Goal: Information Seeking & Learning: Learn about a topic

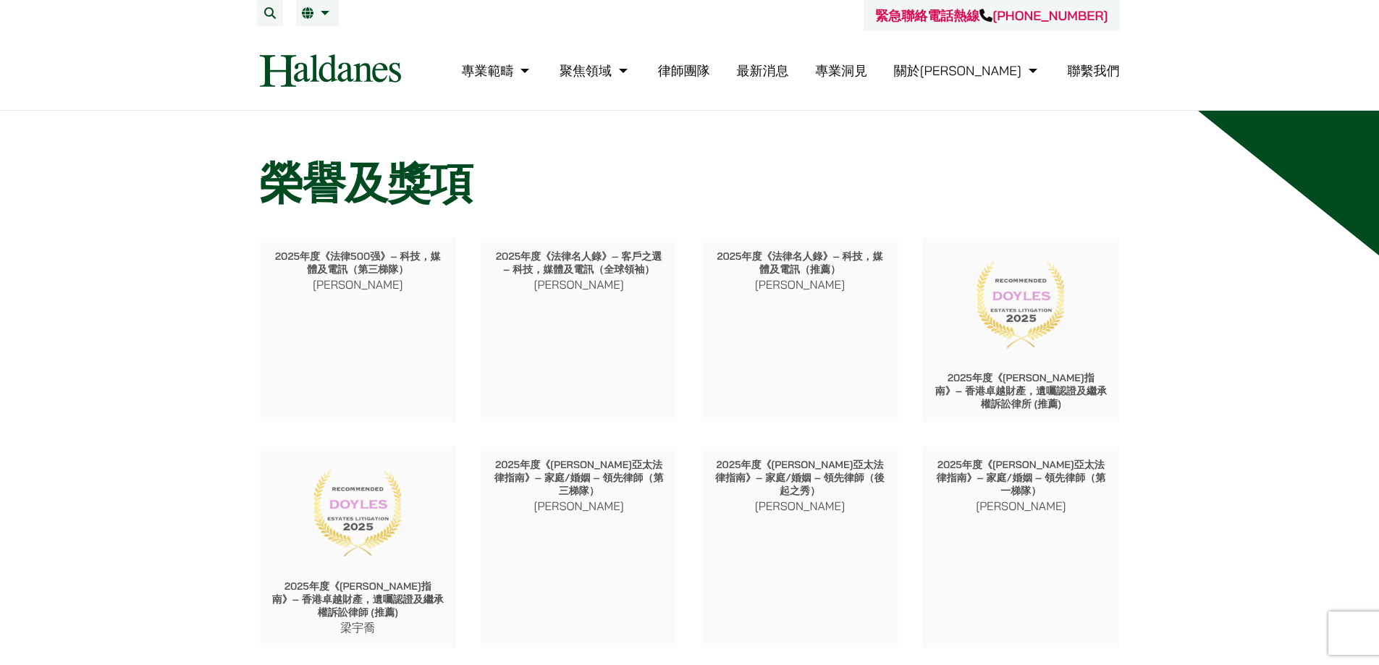
click at [710, 77] on link "律師團隊" at bounding box center [684, 70] width 52 height 17
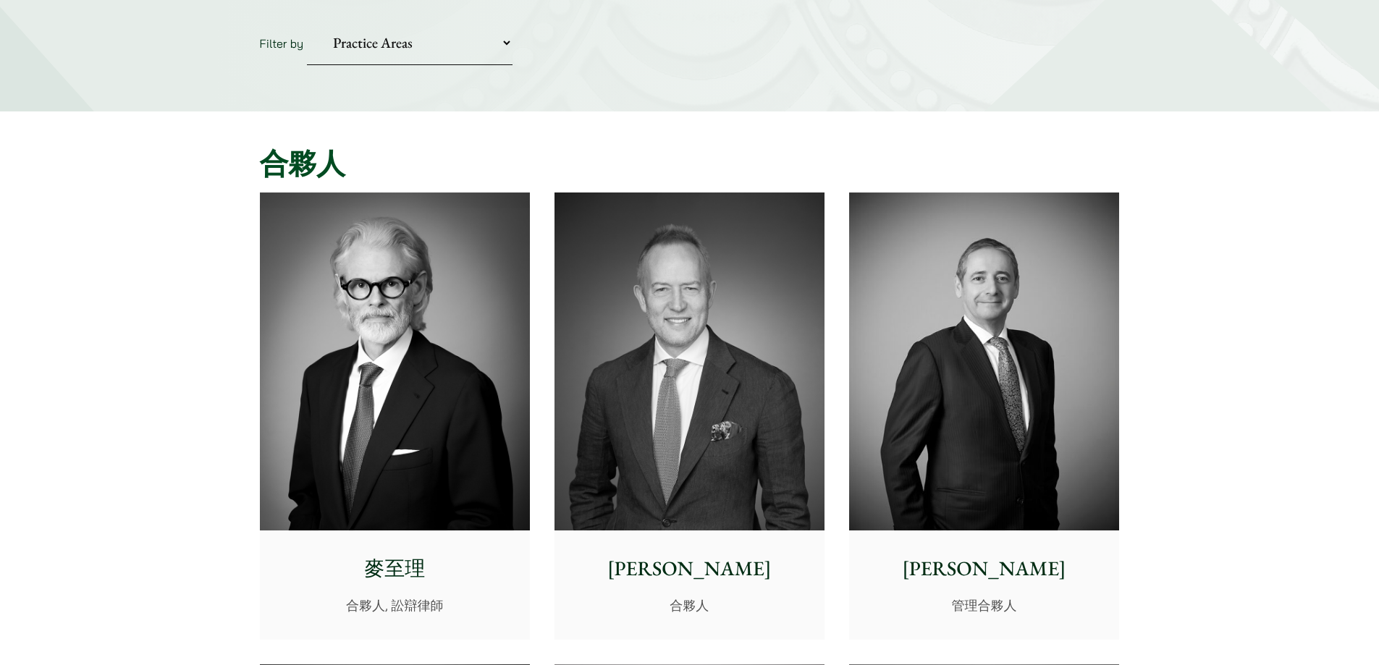
scroll to position [290, 0]
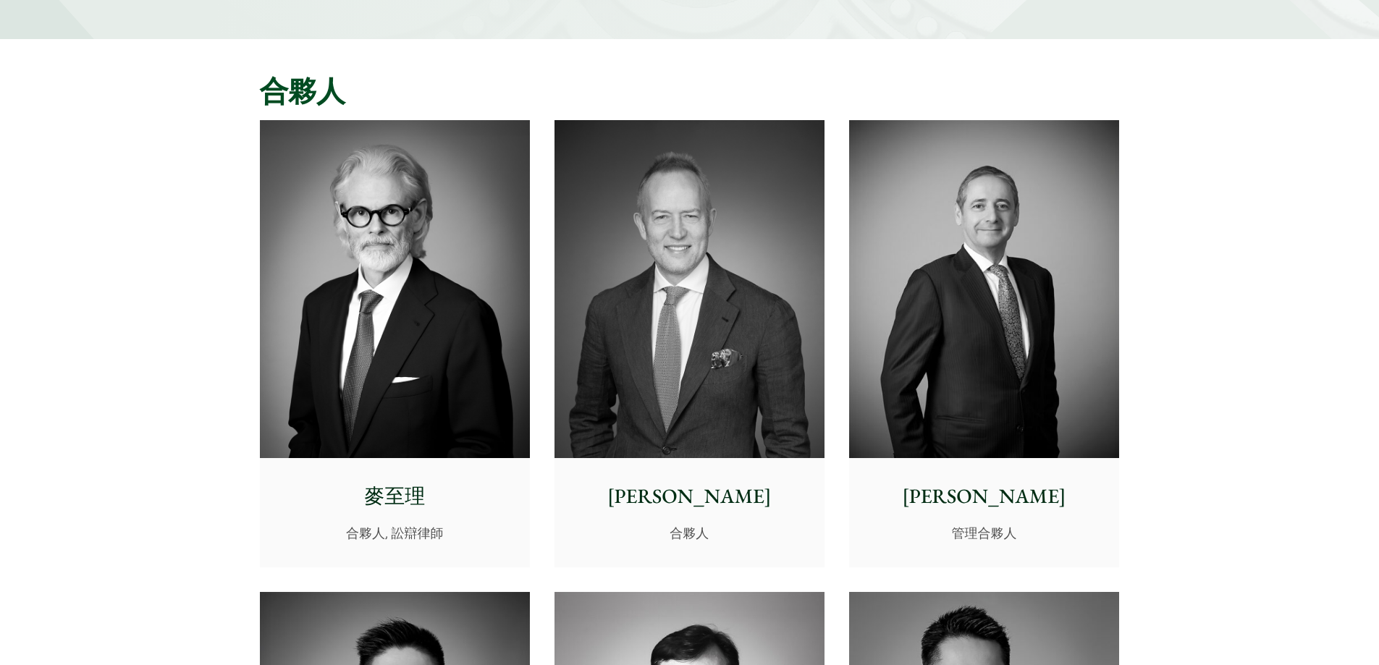
click at [291, 296] on img at bounding box center [395, 289] width 270 height 338
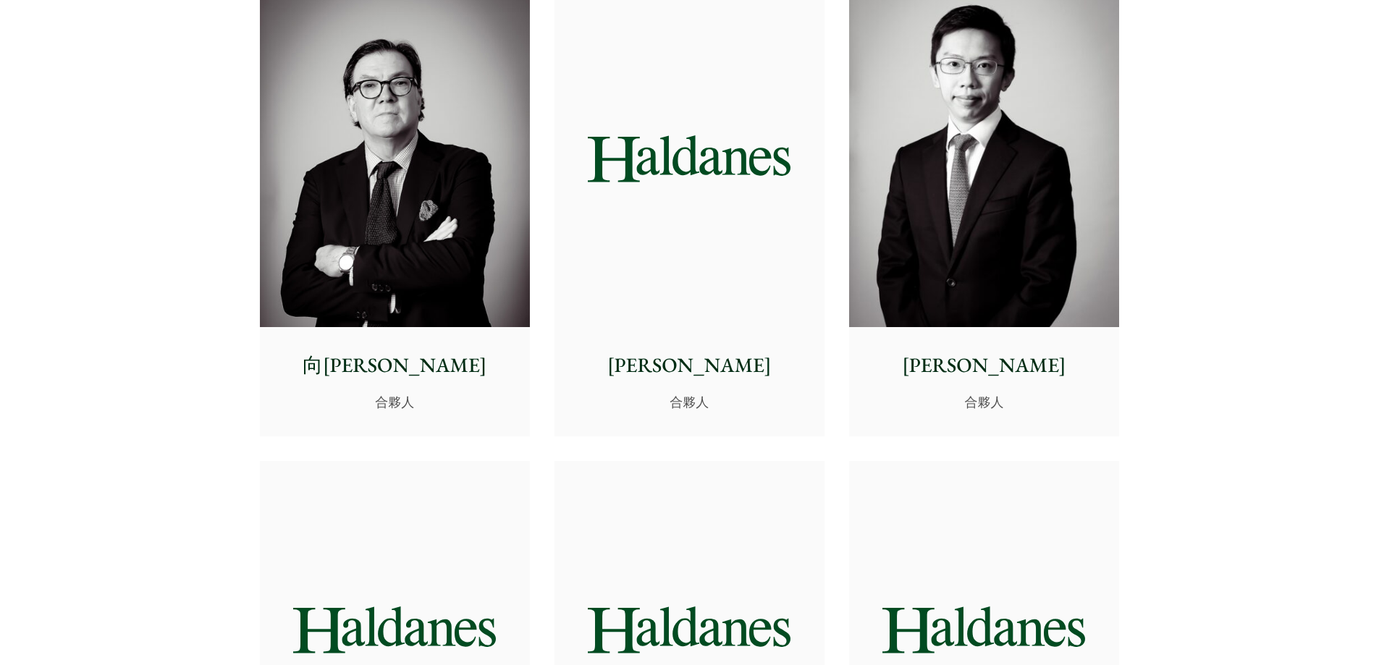
scroll to position [1810, 0]
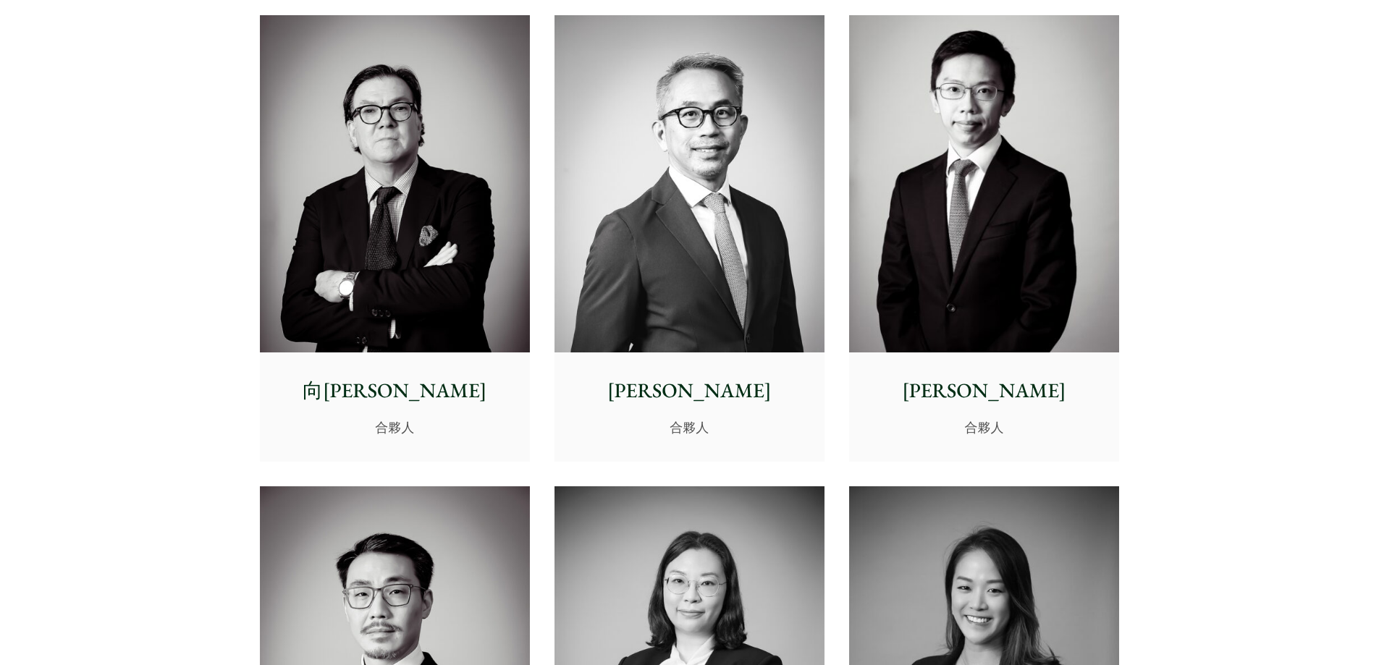
click at [324, 242] on img at bounding box center [395, 184] width 270 height 338
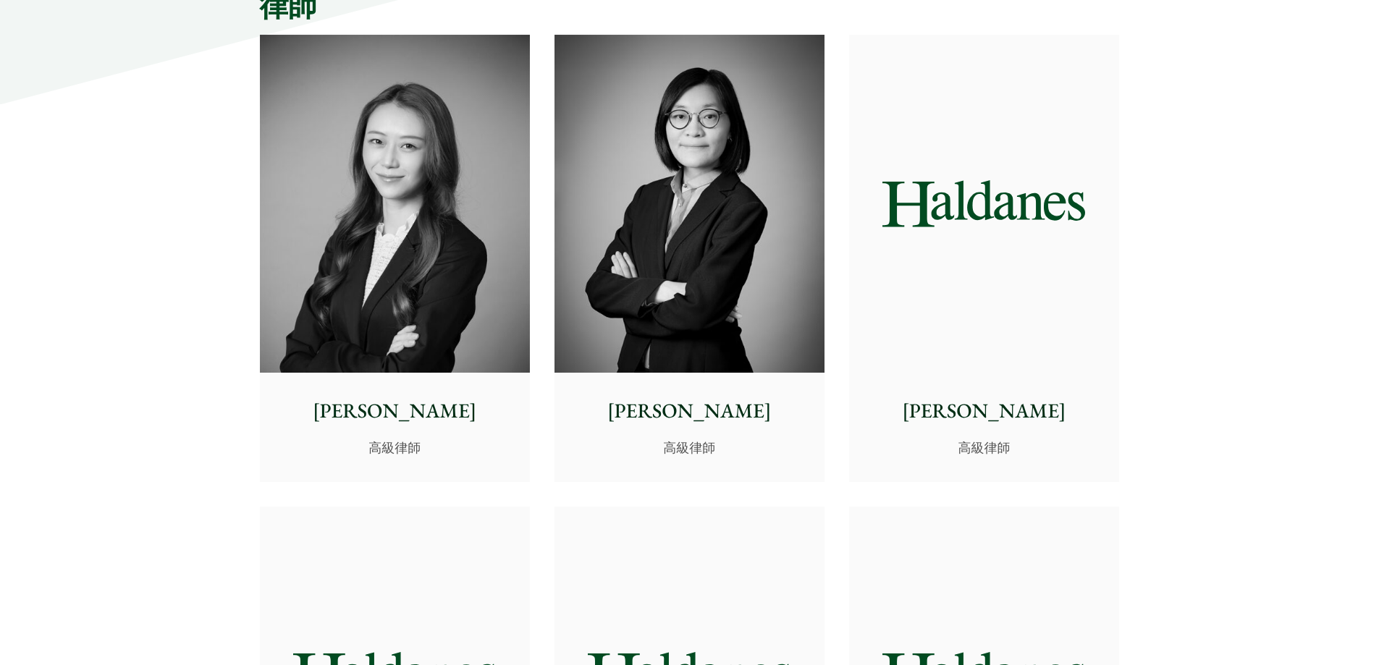
scroll to position [3764, 0]
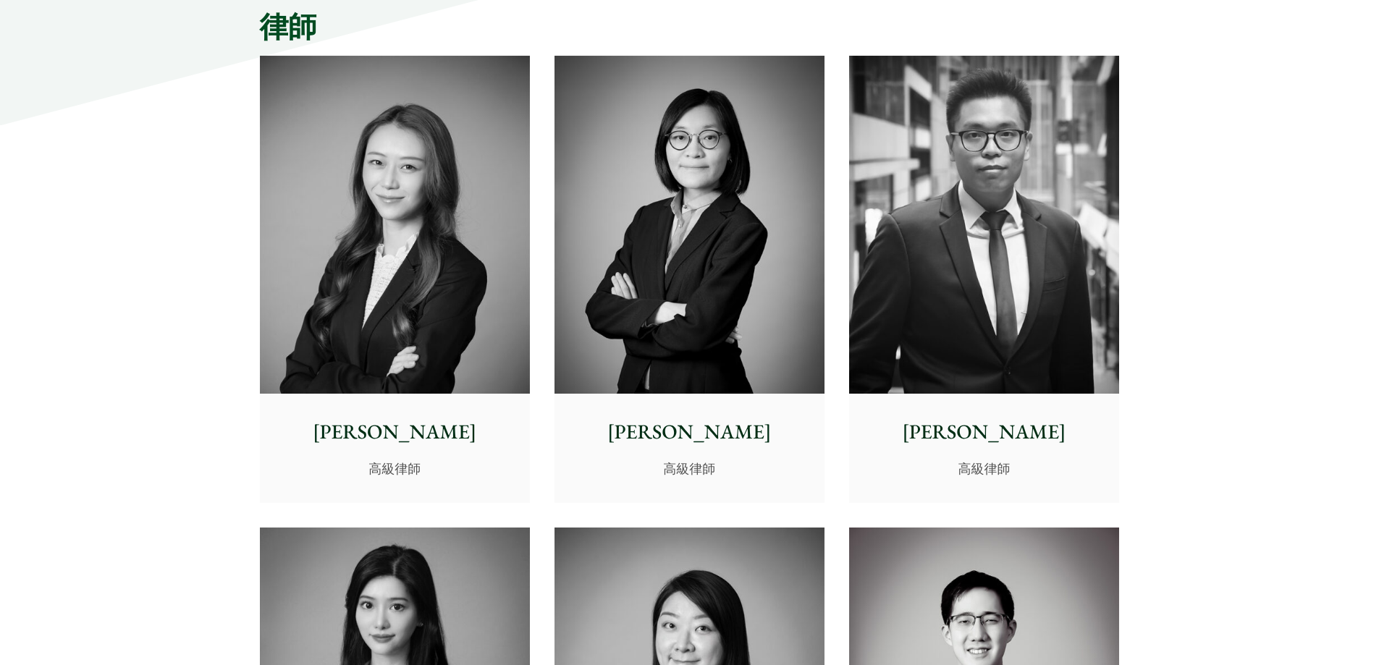
click at [680, 210] on img at bounding box center [689, 225] width 270 height 338
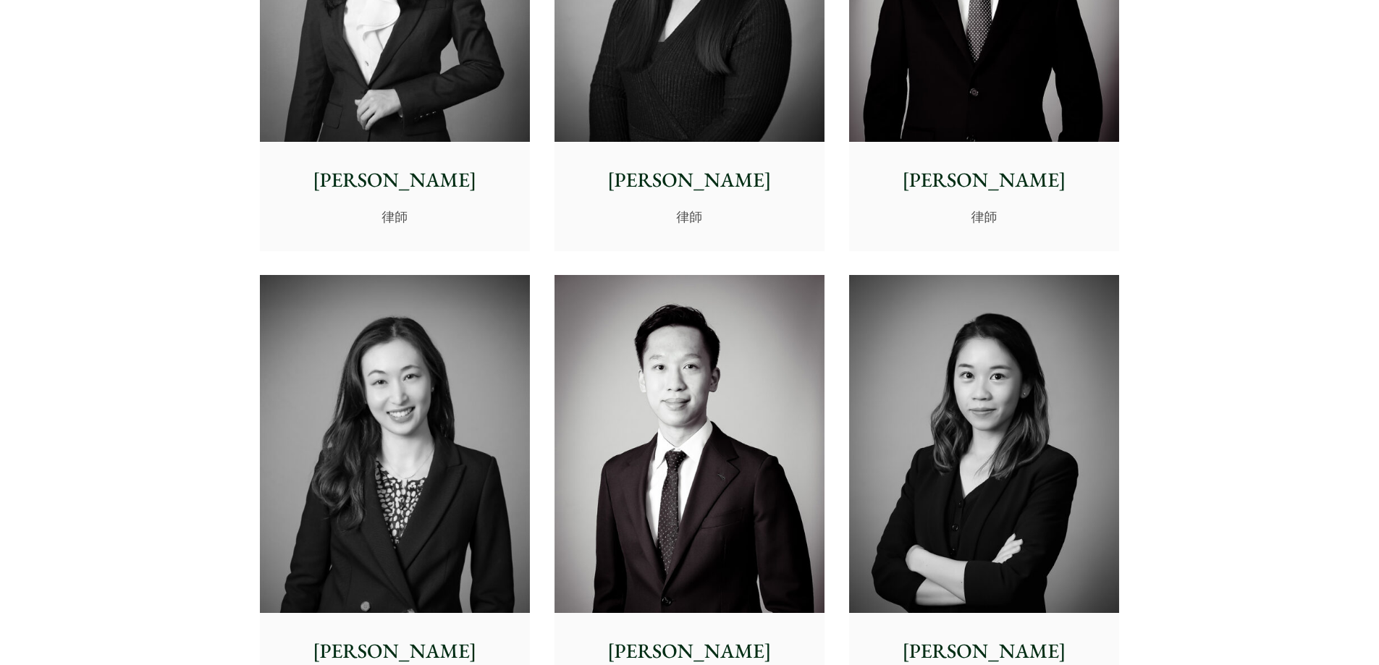
scroll to position [4126, 0]
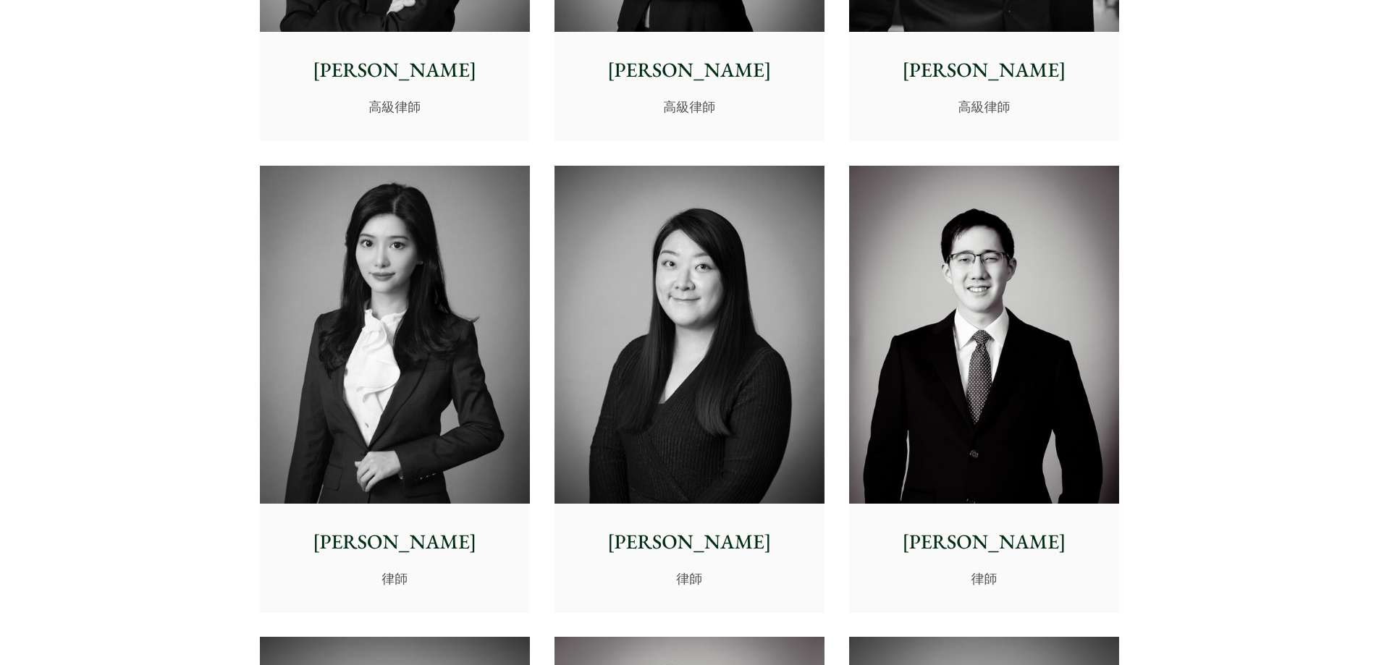
click at [926, 352] on img at bounding box center [984, 335] width 270 height 338
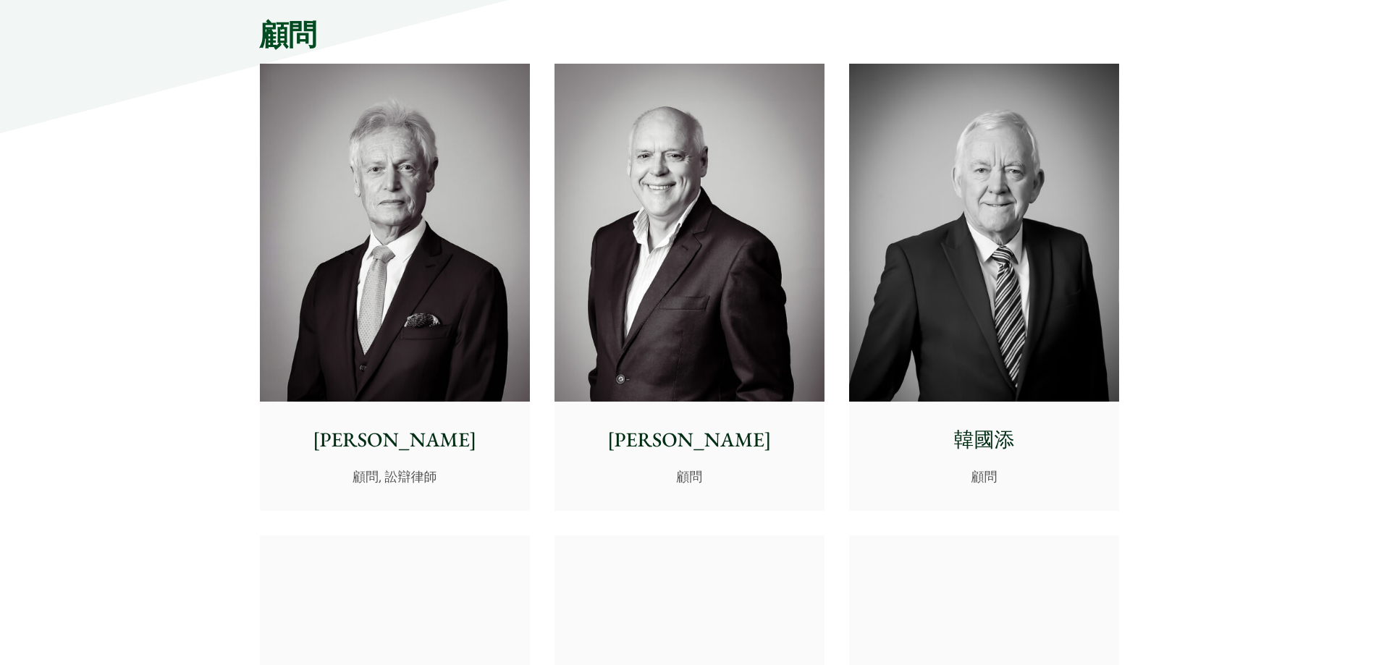
scroll to position [6660, 0]
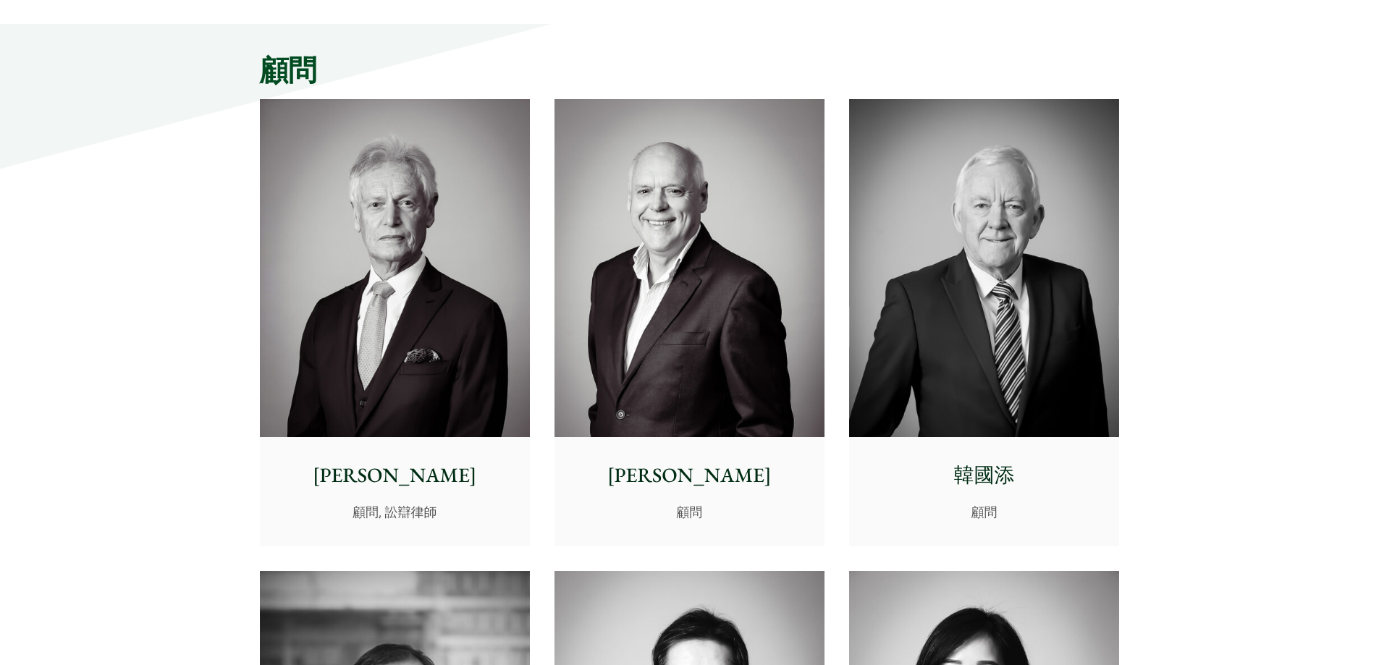
click at [439, 215] on img at bounding box center [395, 268] width 270 height 338
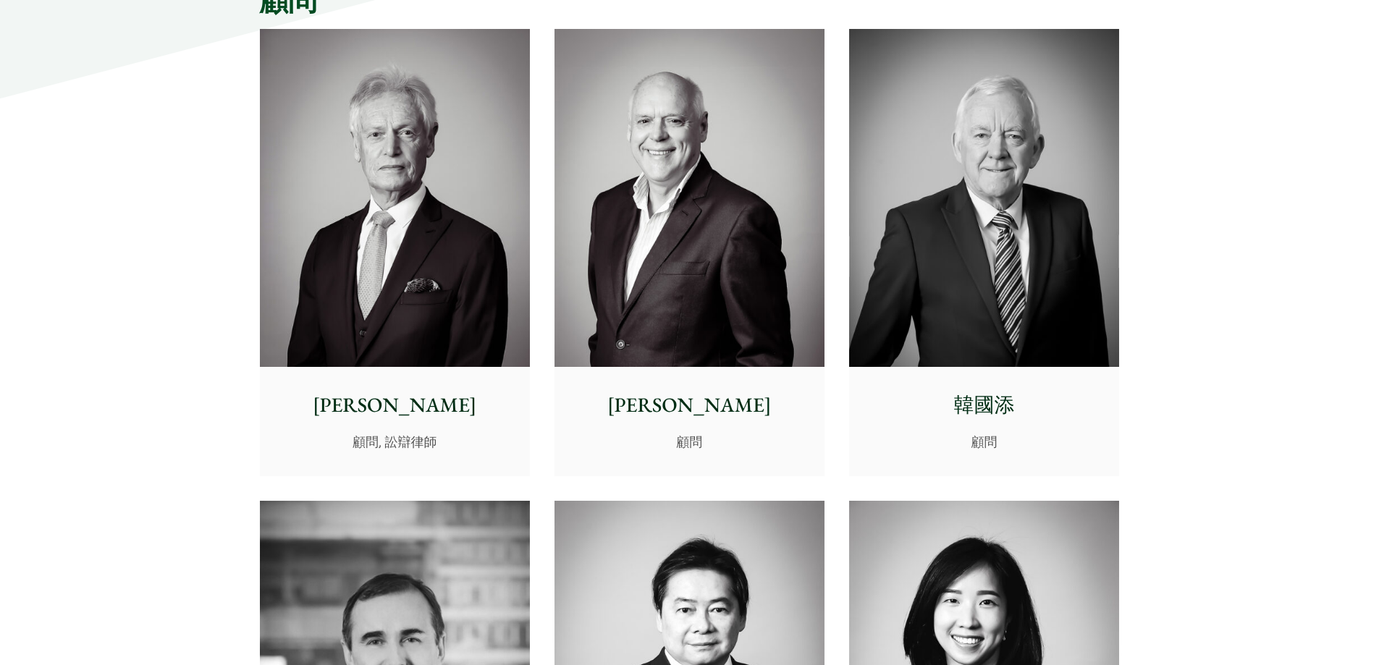
scroll to position [6732, 0]
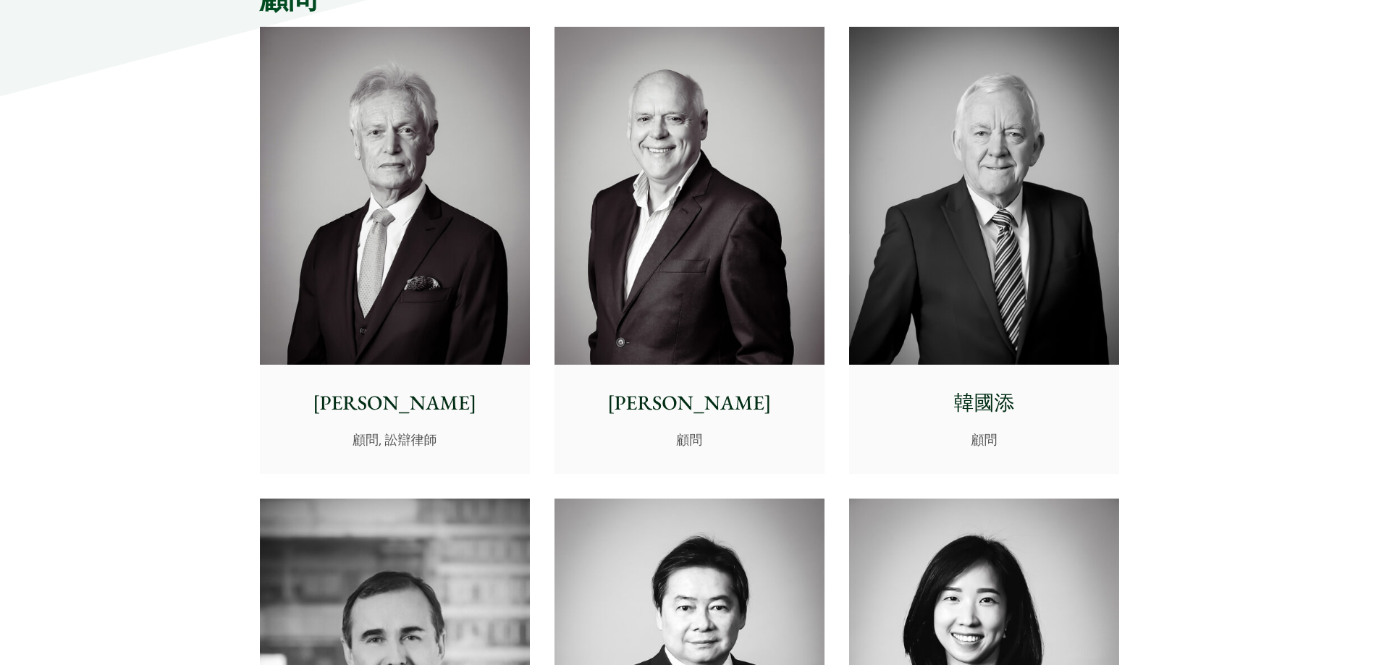
click at [637, 214] on img at bounding box center [689, 196] width 270 height 338
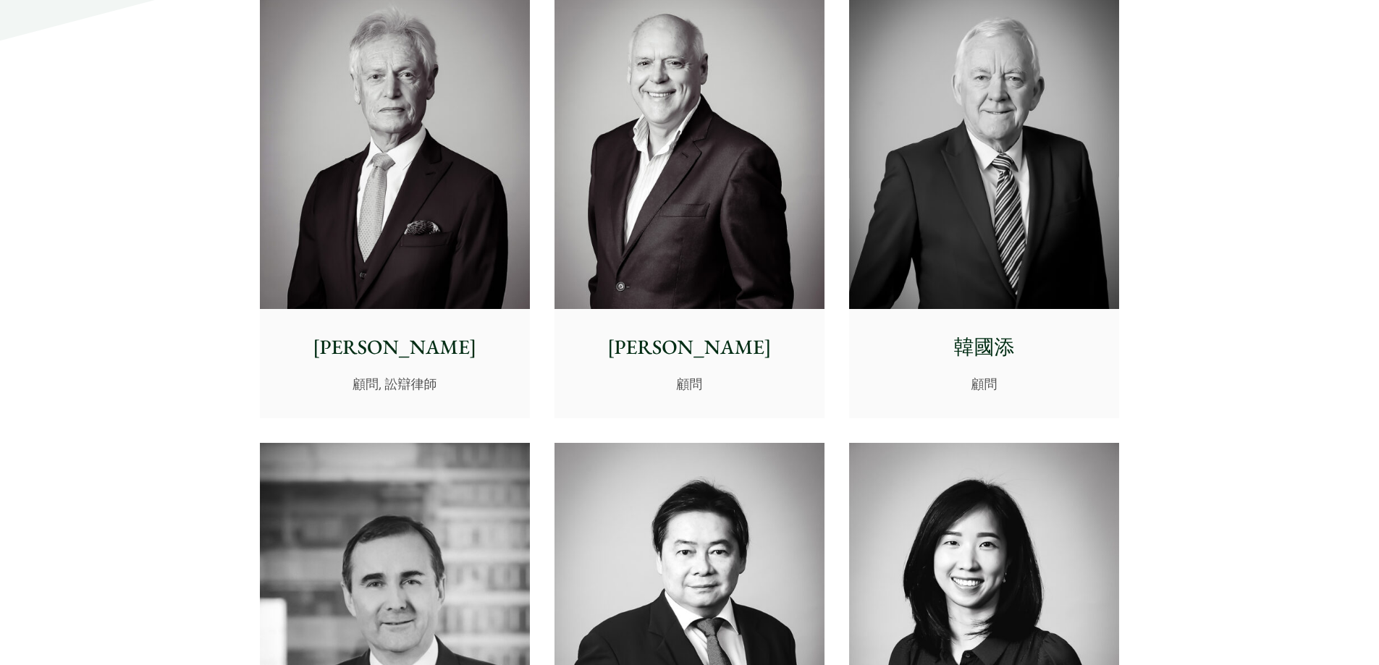
scroll to position [6660, 0]
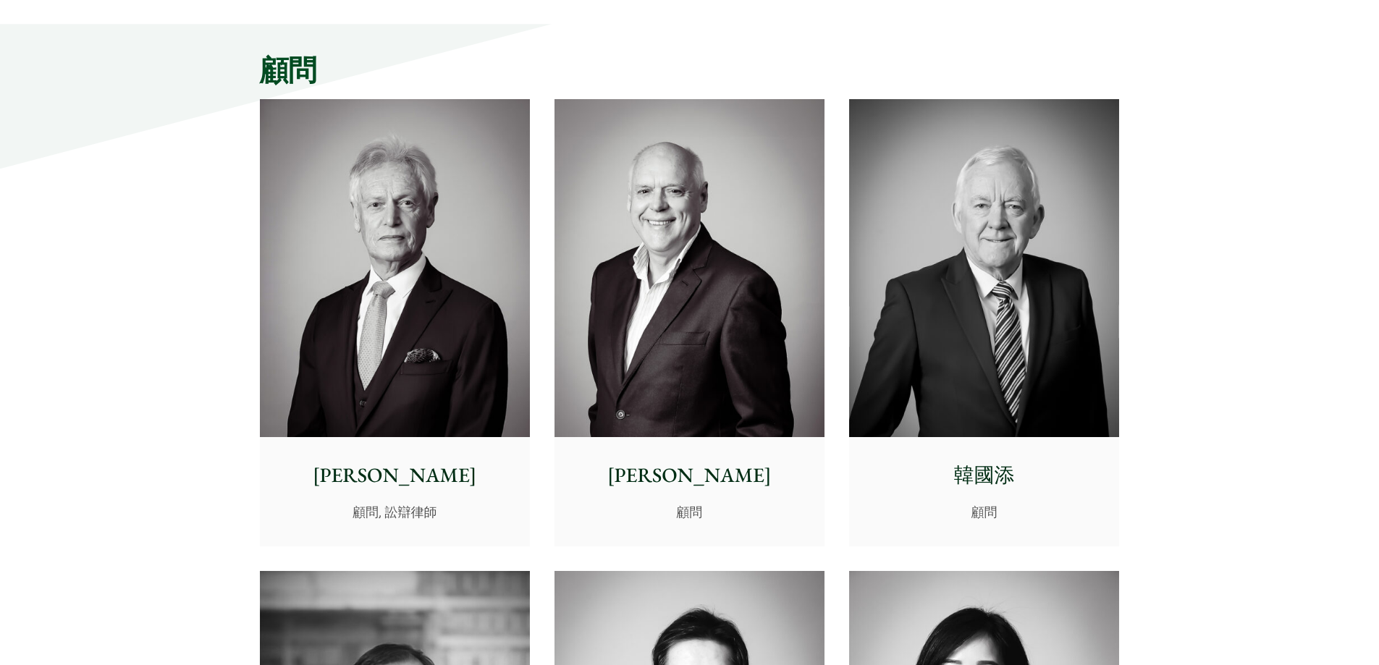
click at [976, 313] on img at bounding box center [984, 268] width 270 height 338
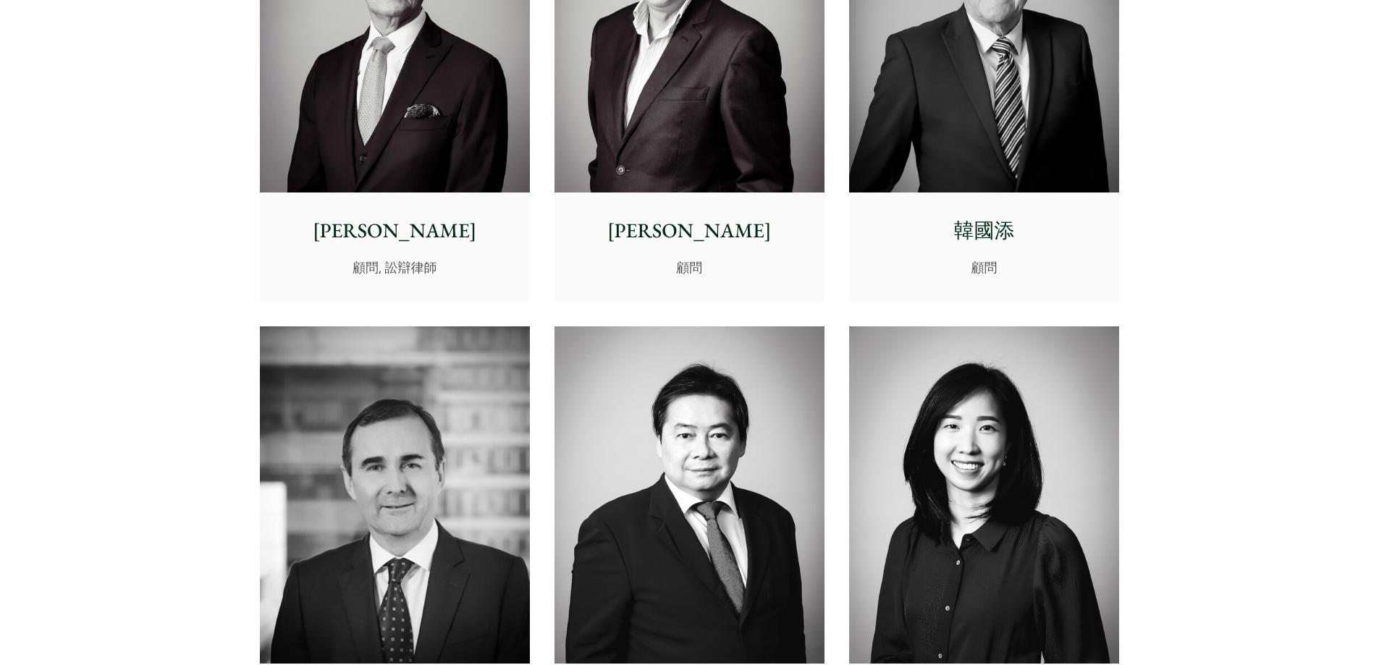
scroll to position [7022, 0]
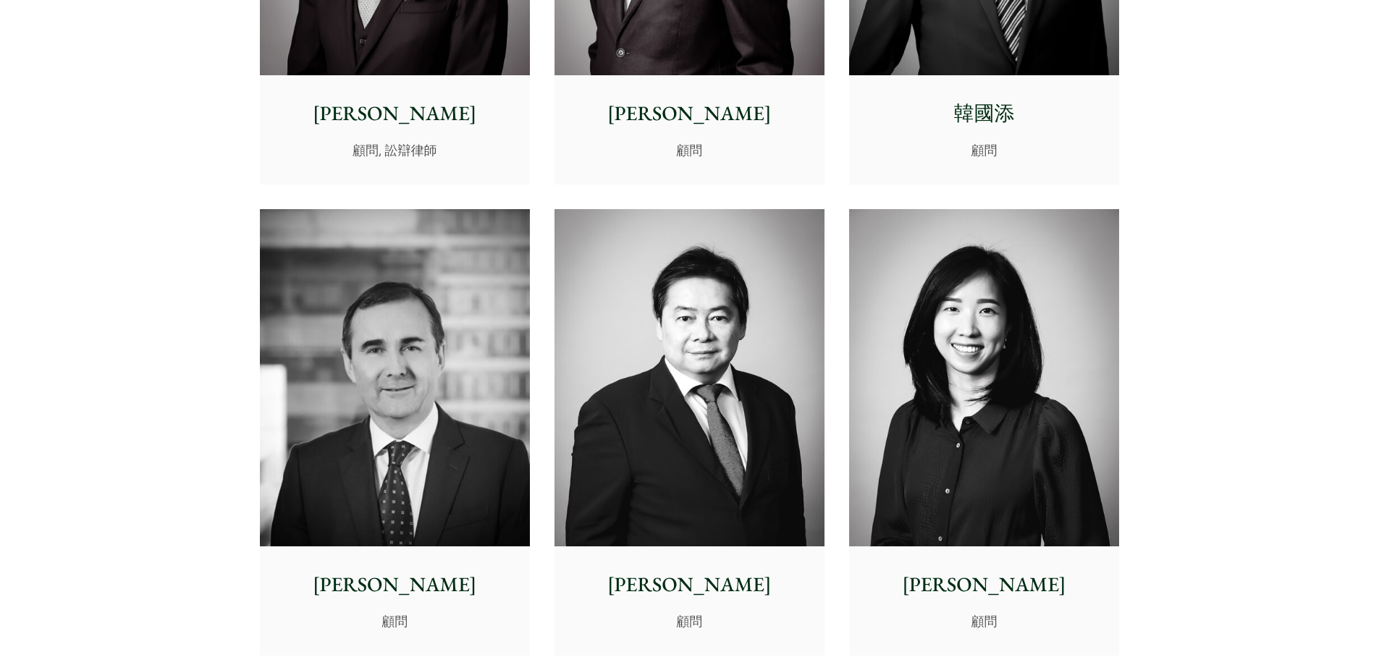
click at [386, 316] on img at bounding box center [395, 378] width 270 height 338
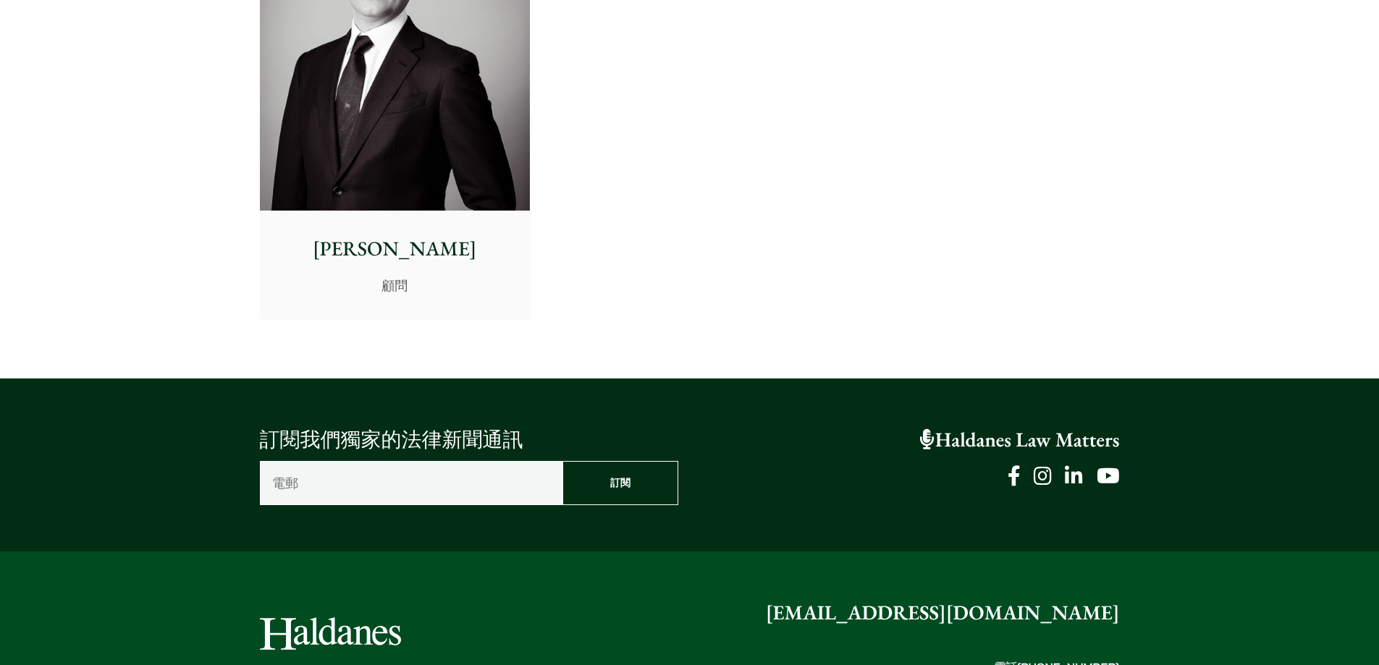
scroll to position [7745, 0]
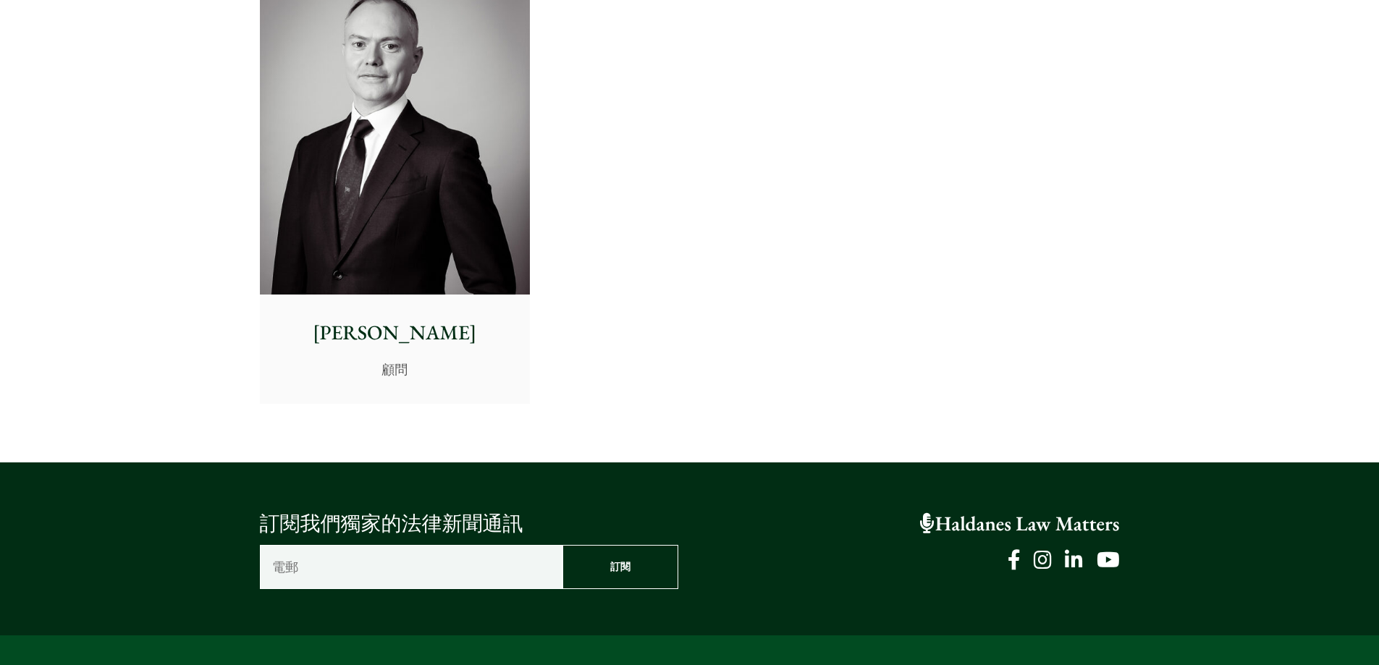
click at [334, 143] on img at bounding box center [395, 126] width 270 height 338
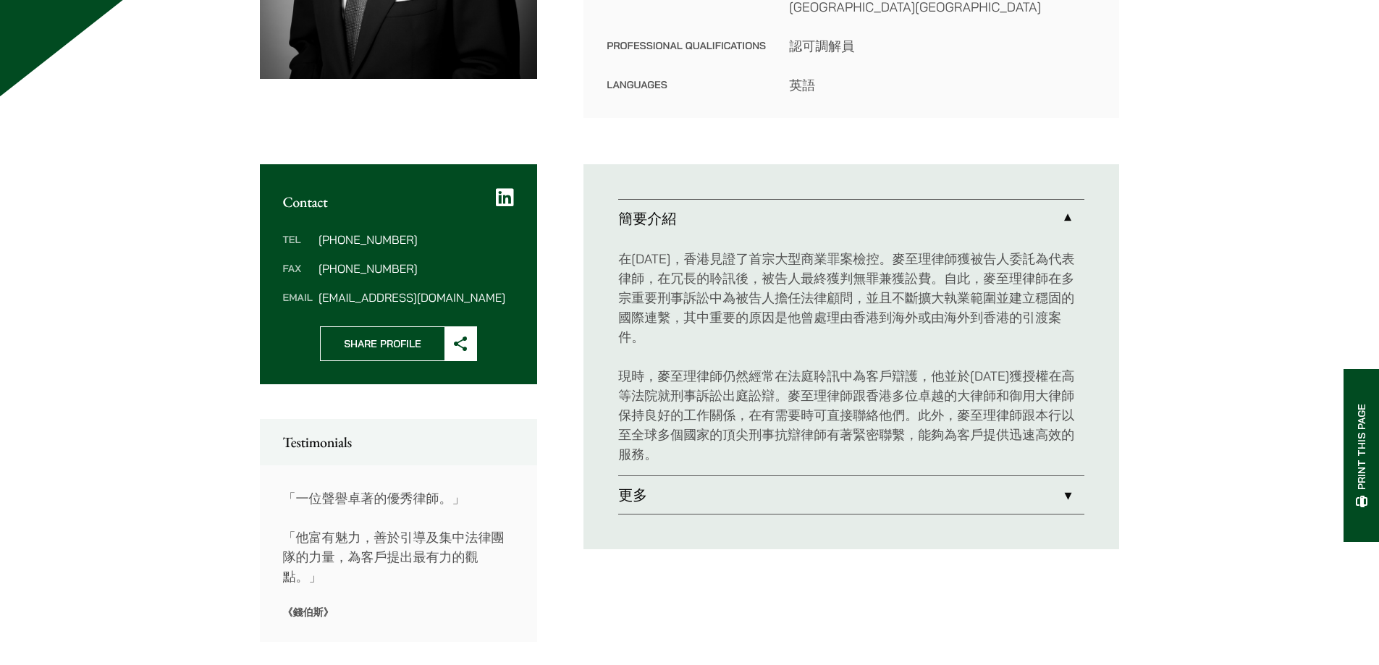
scroll to position [434, 0]
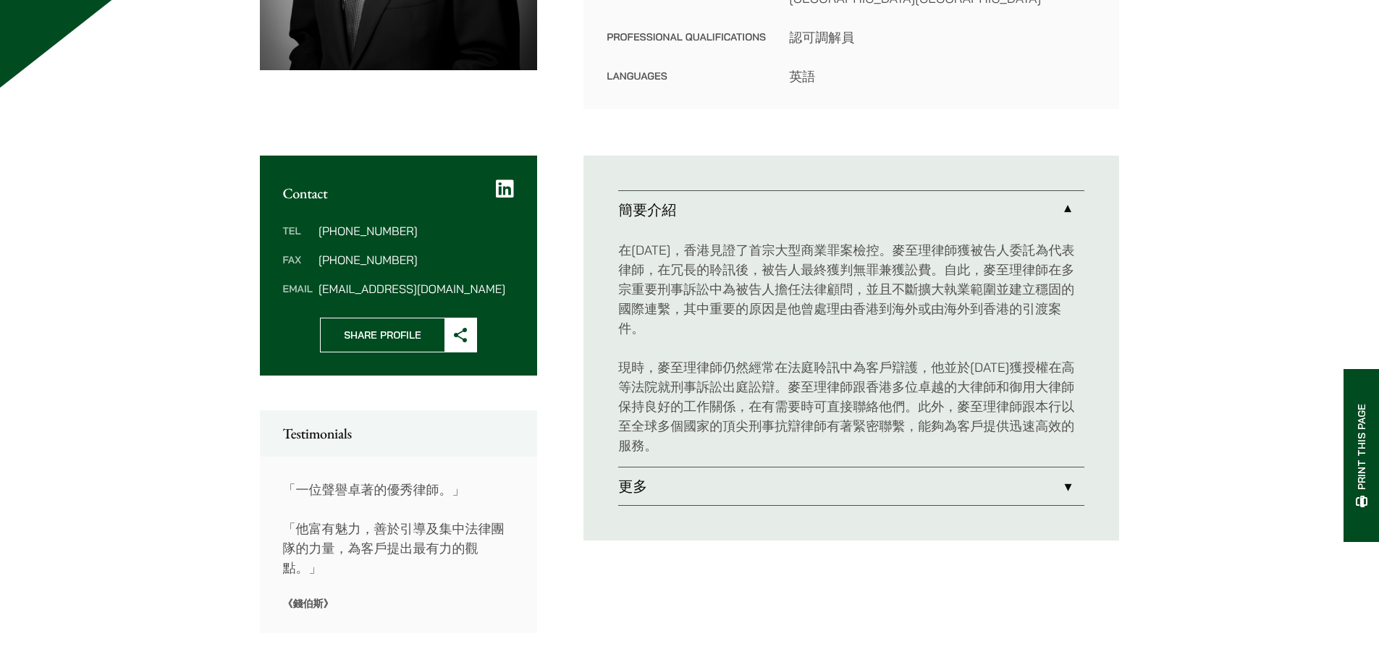
click at [644, 468] on link "更多" at bounding box center [851, 487] width 466 height 38
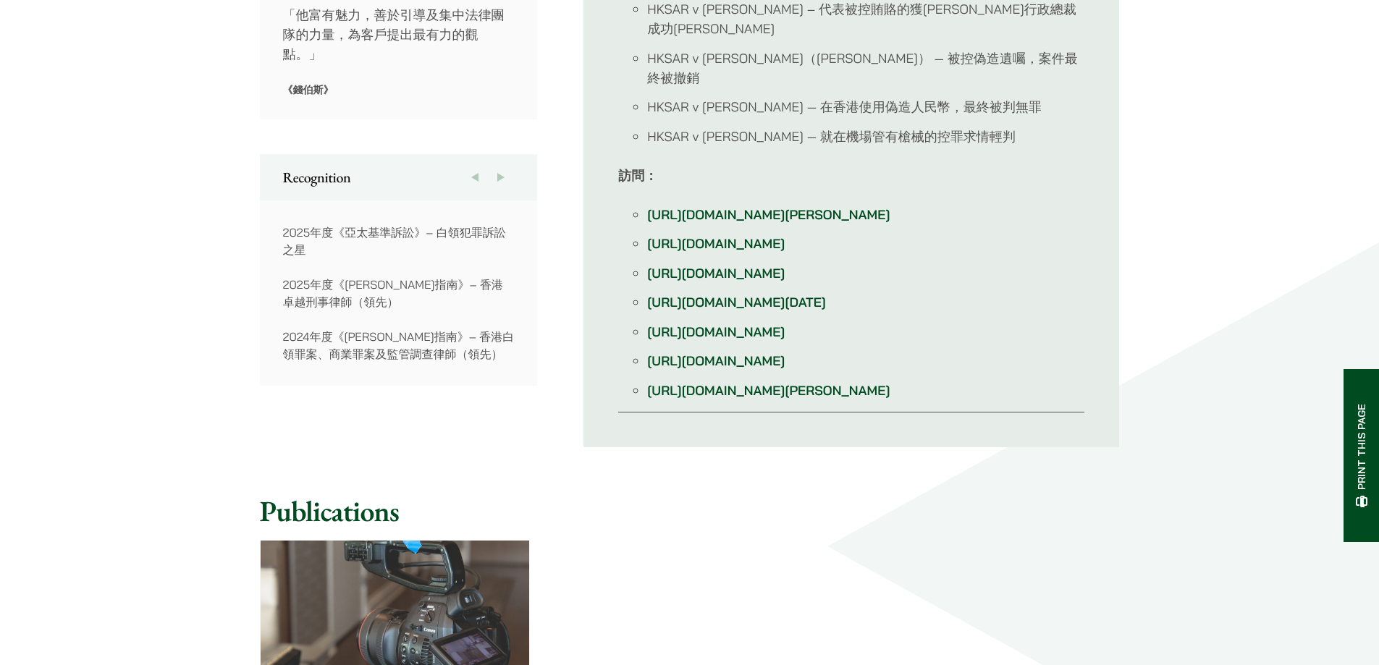
scroll to position [1086, 0]
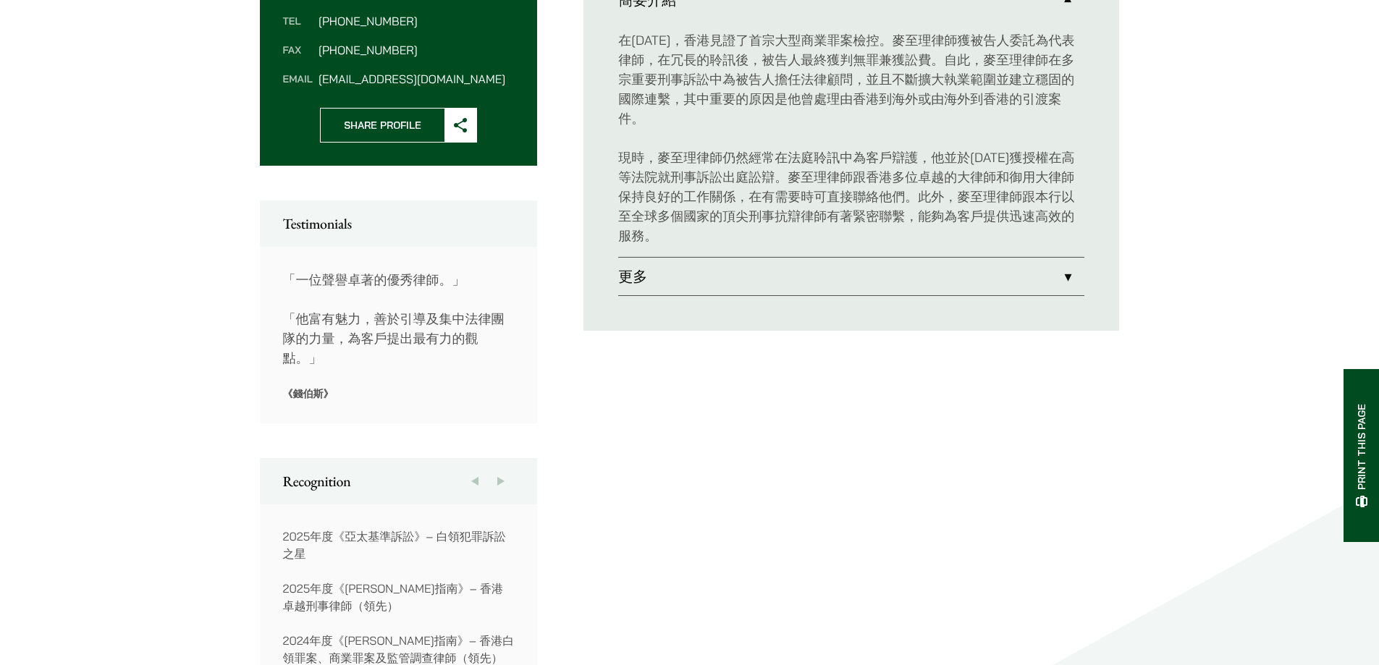
scroll to position [570, 0]
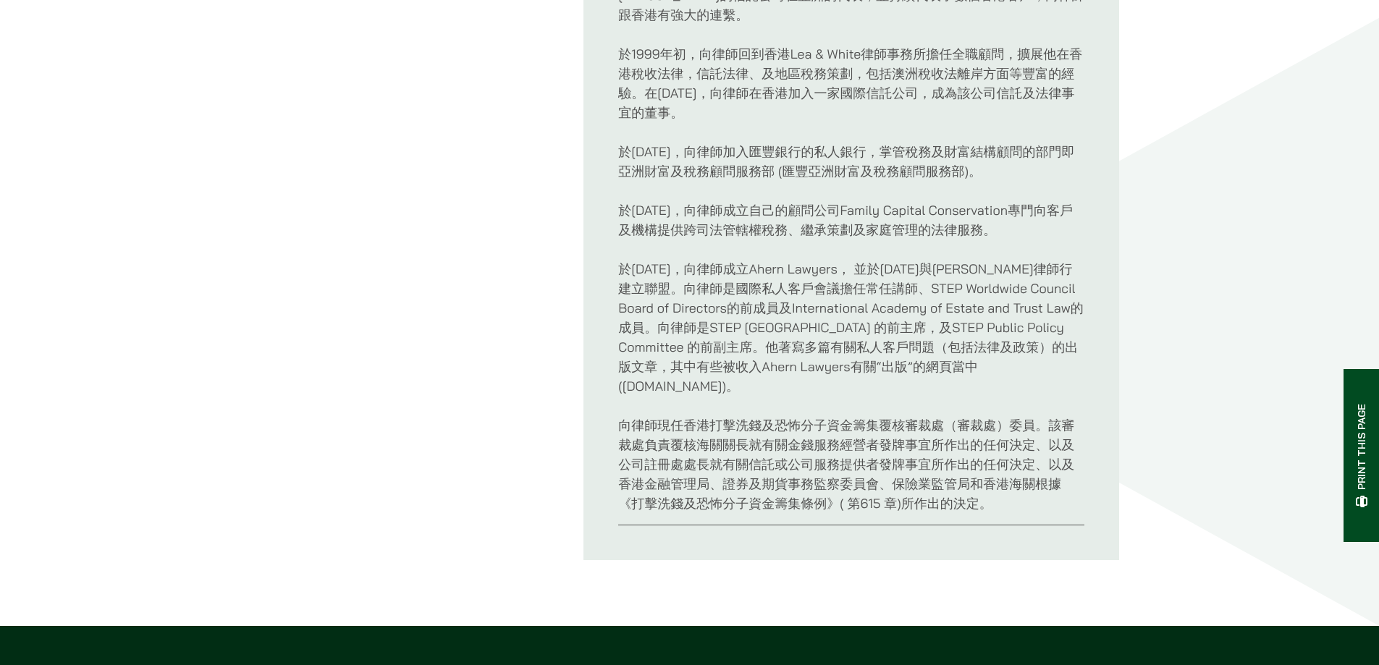
scroll to position [869, 0]
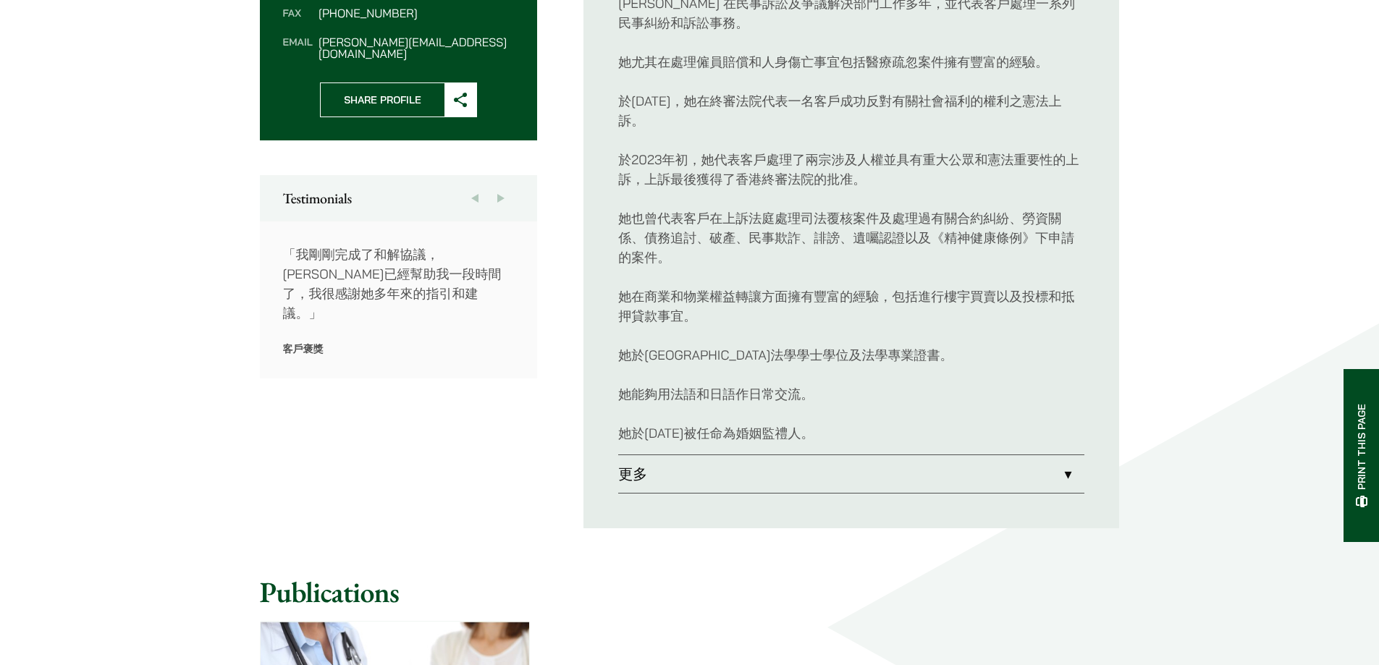
scroll to position [651, 0]
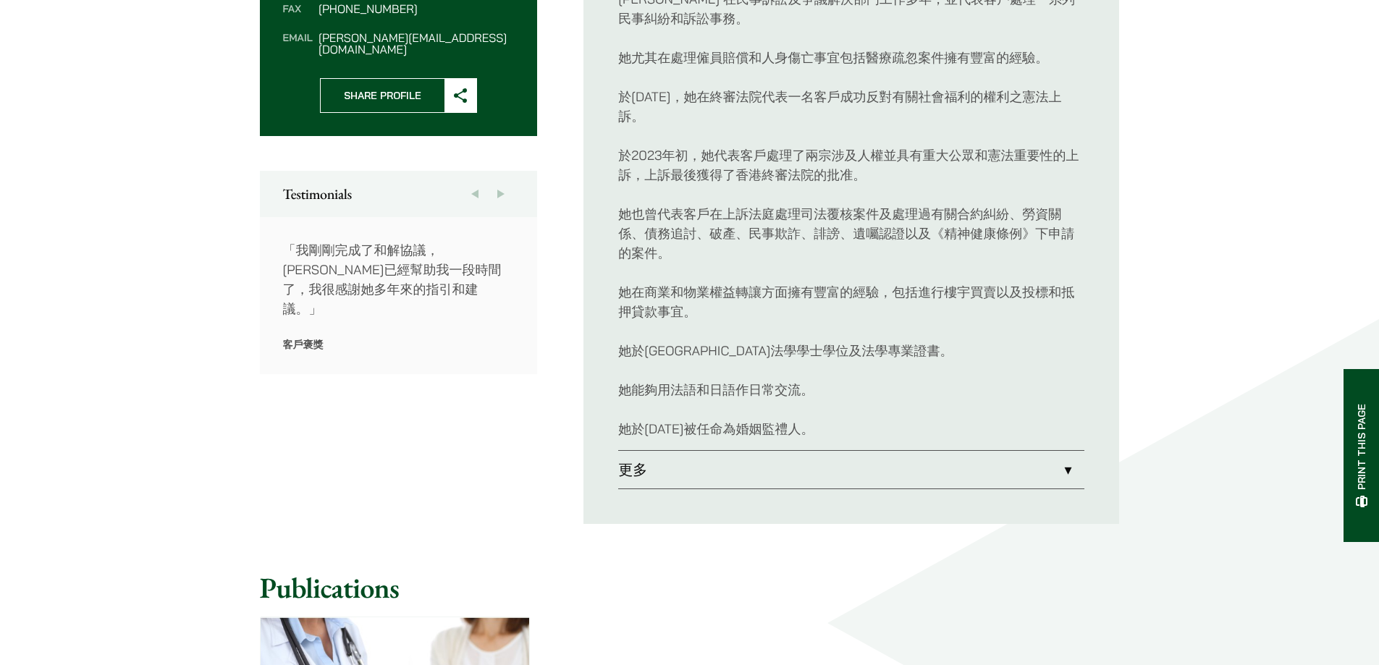
click at [664, 476] on link "更多" at bounding box center [851, 470] width 466 height 38
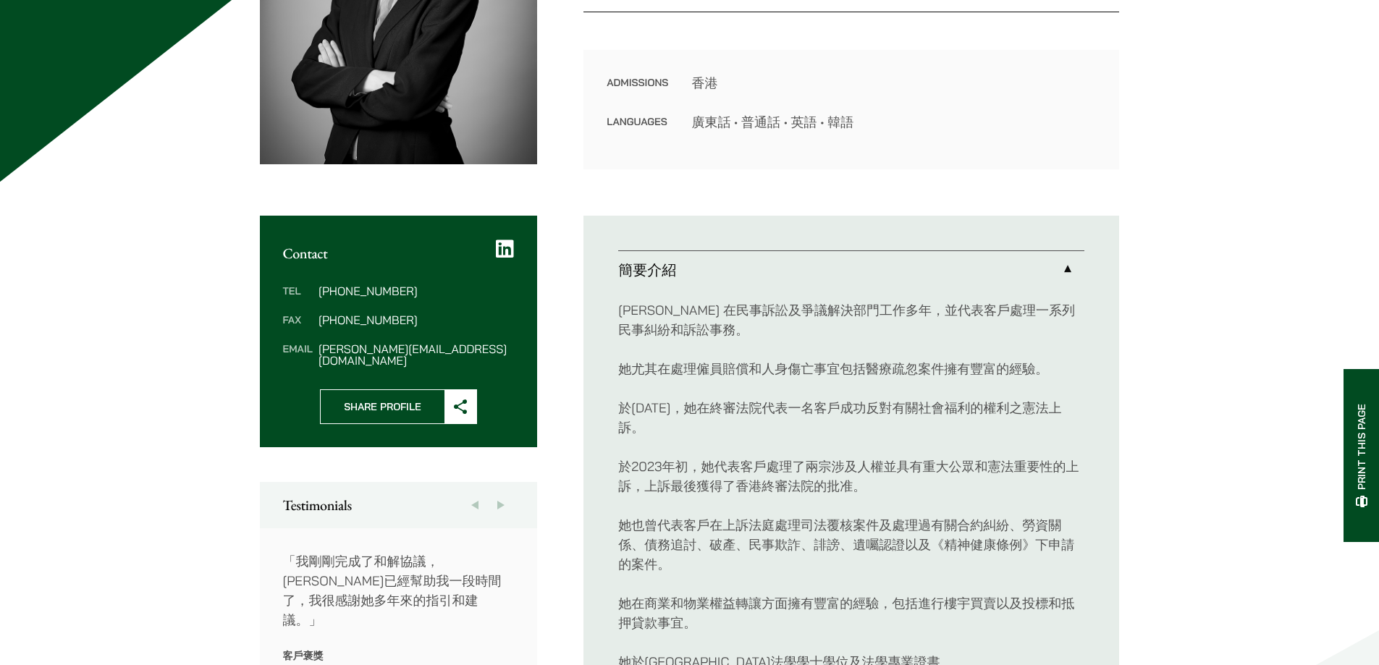
scroll to position [518, 0]
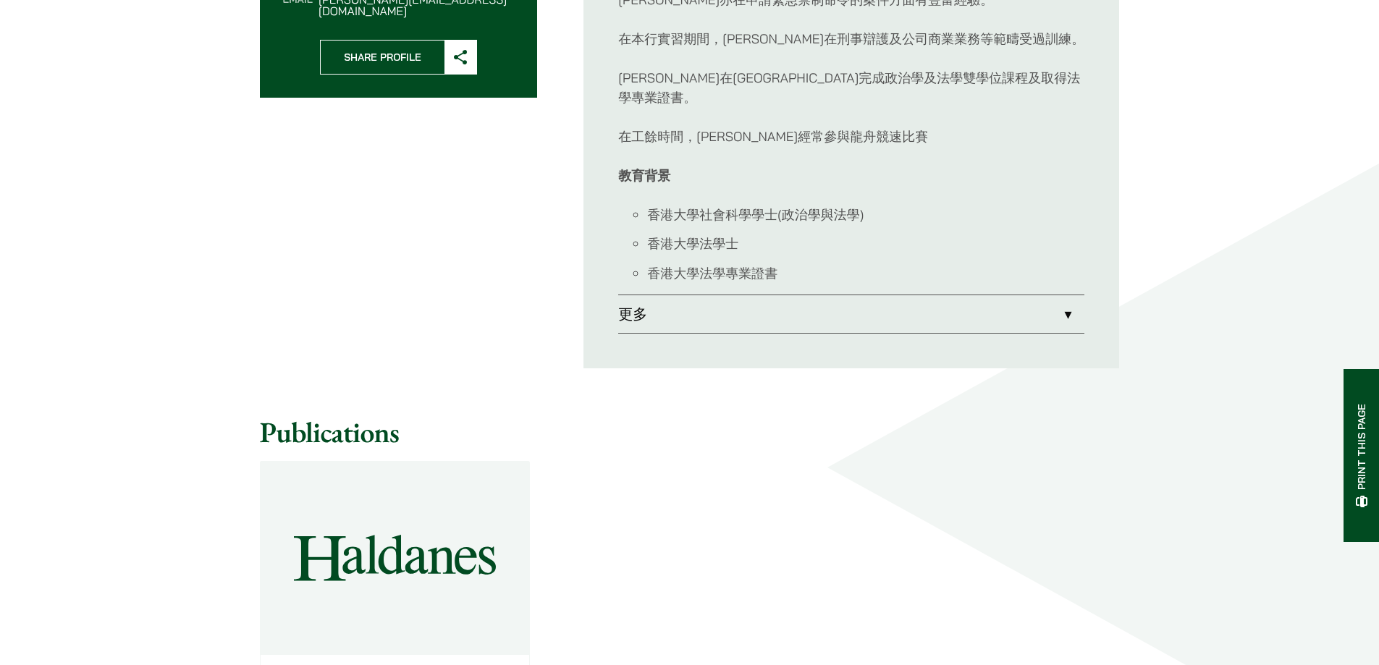
scroll to position [724, 0]
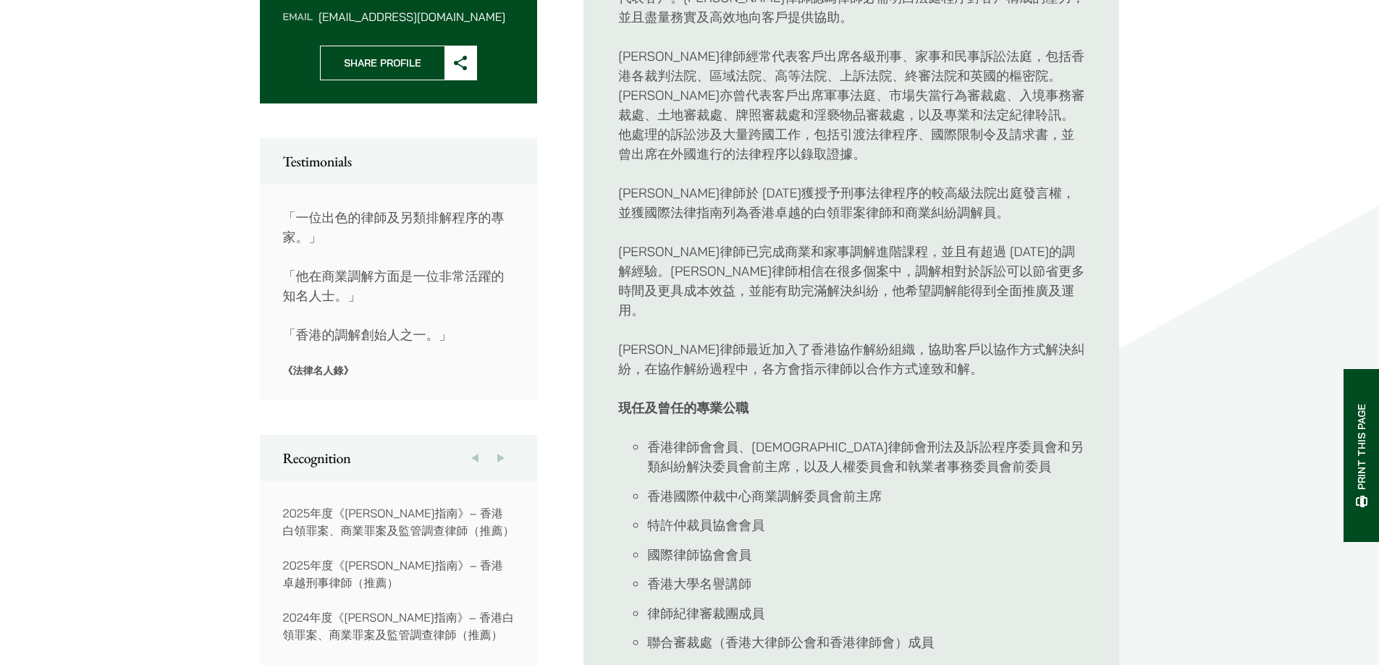
scroll to position [869, 0]
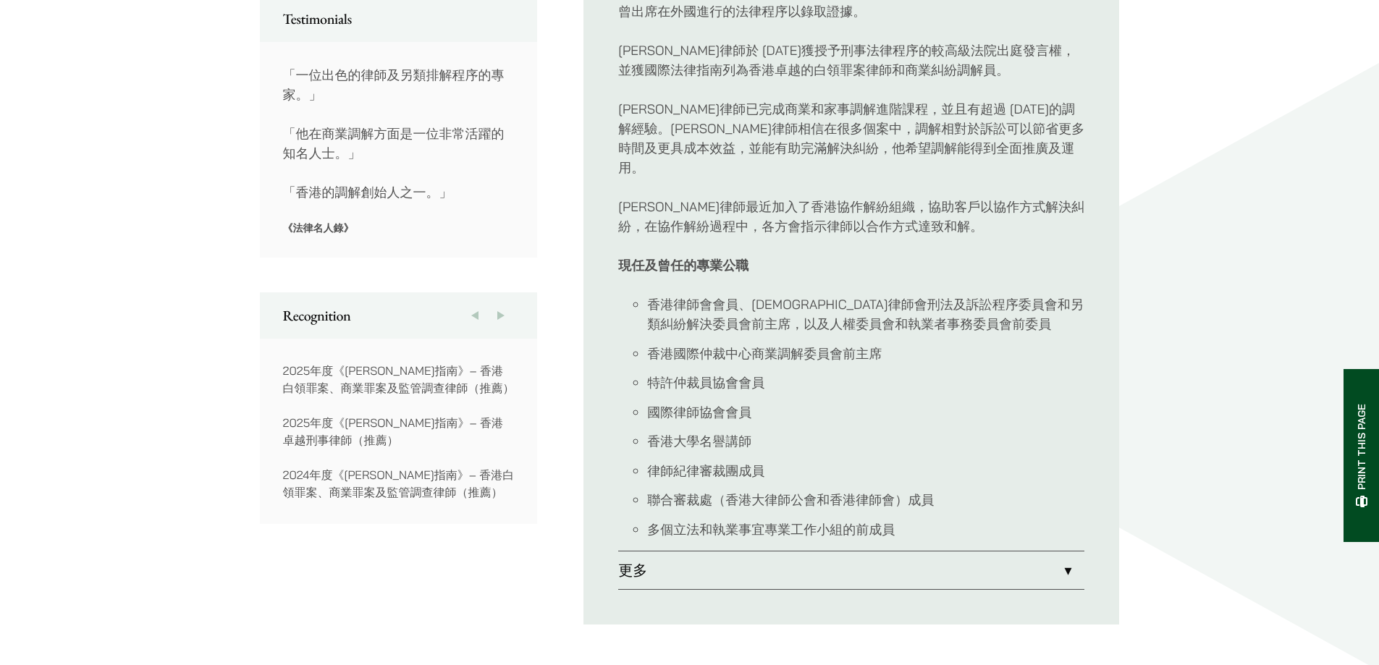
click at [667, 552] on link "更多" at bounding box center [851, 571] width 466 height 38
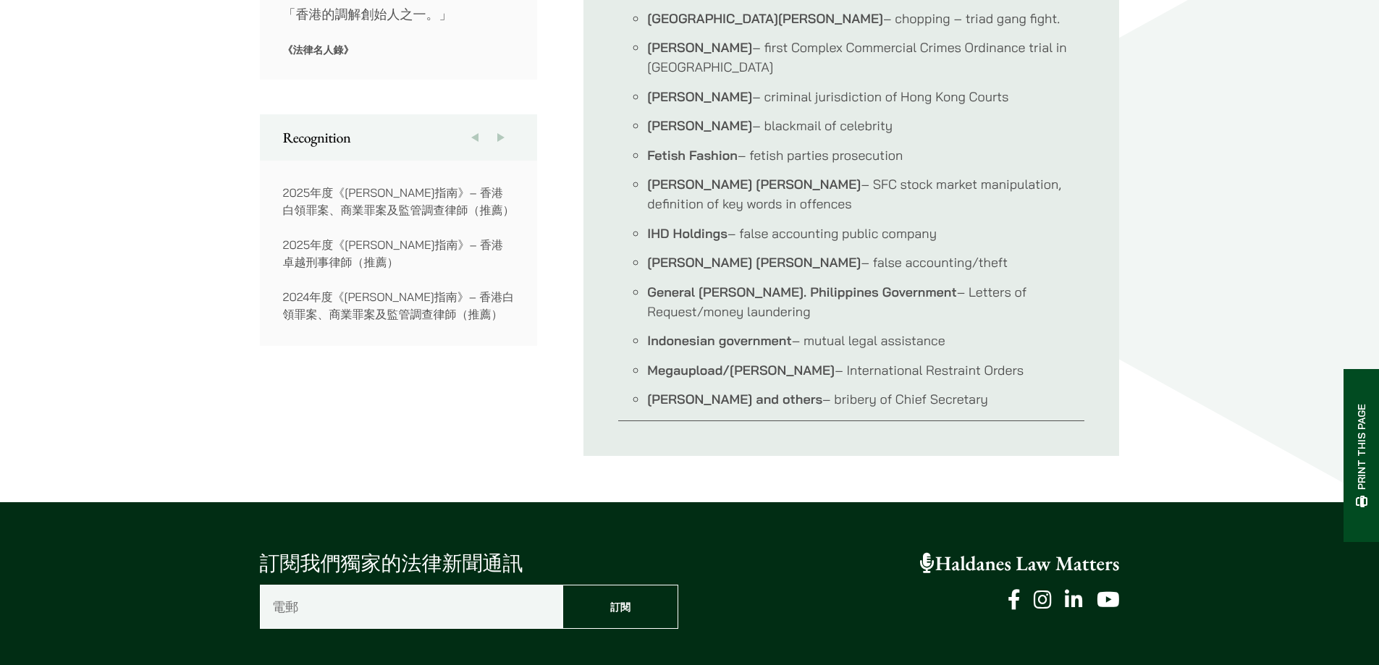
scroll to position [941, 0]
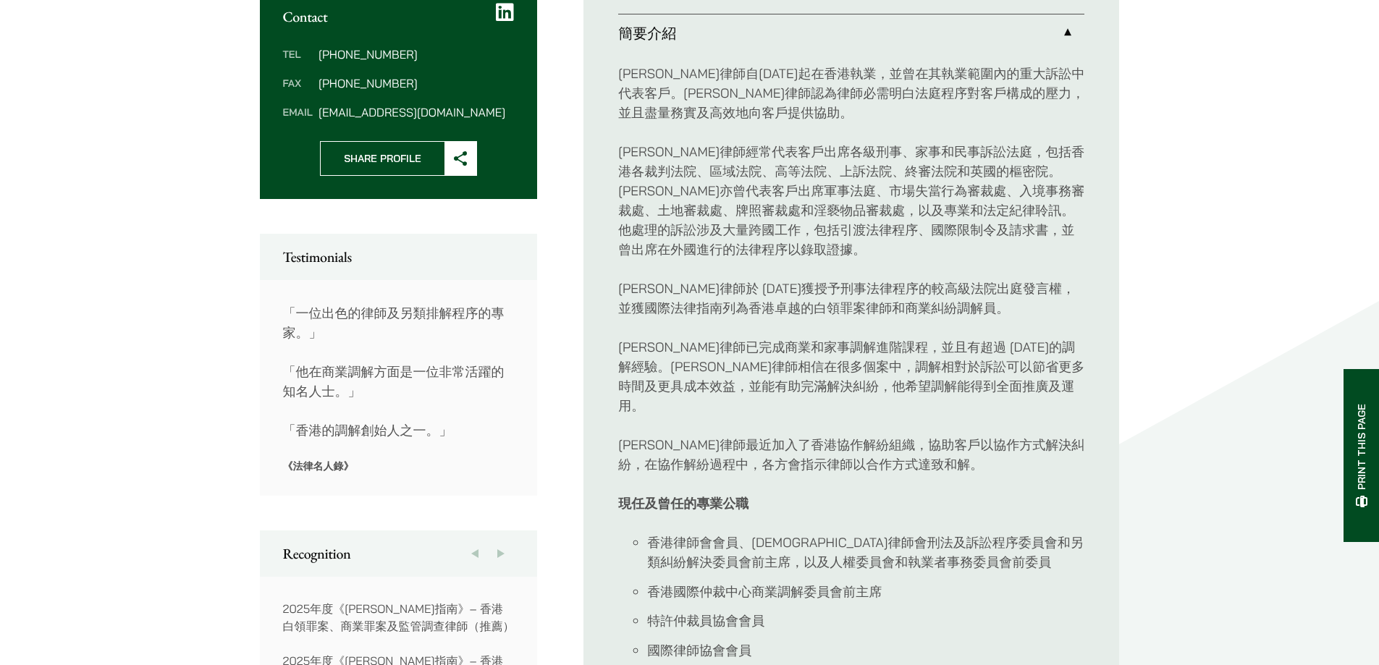
scroll to position [590, 0]
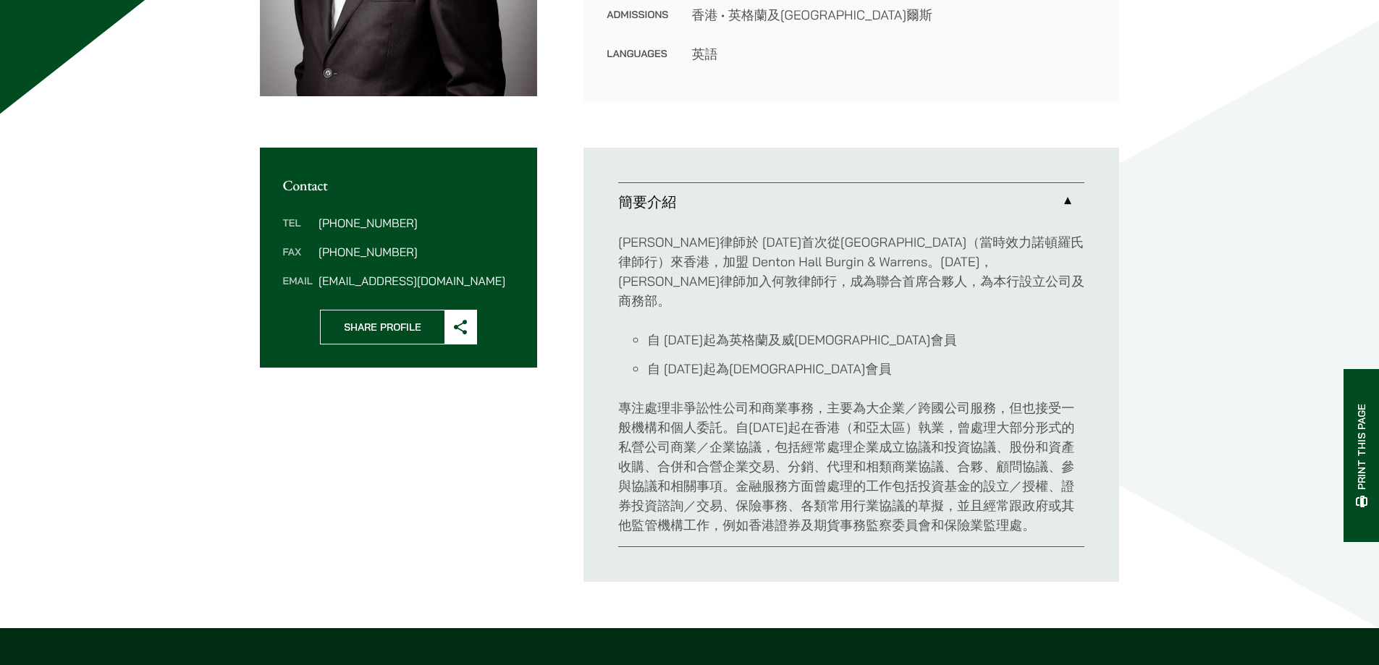
scroll to position [434, 0]
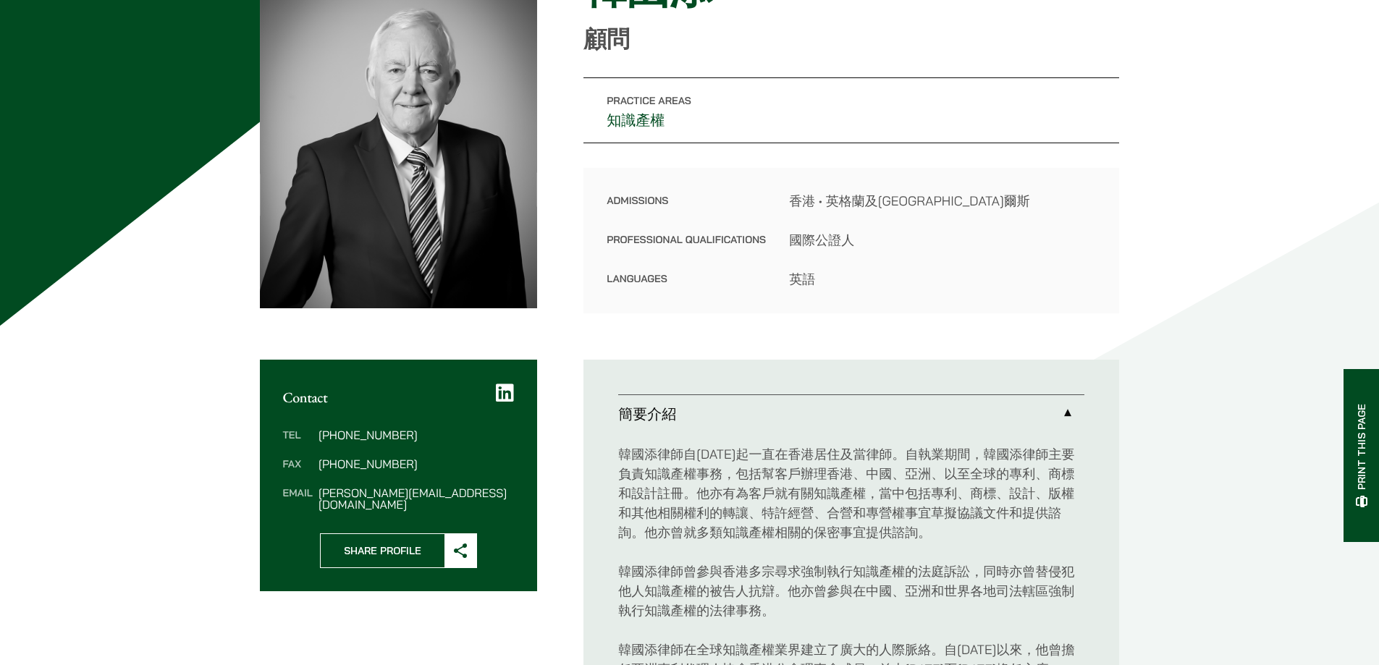
scroll to position [434, 0]
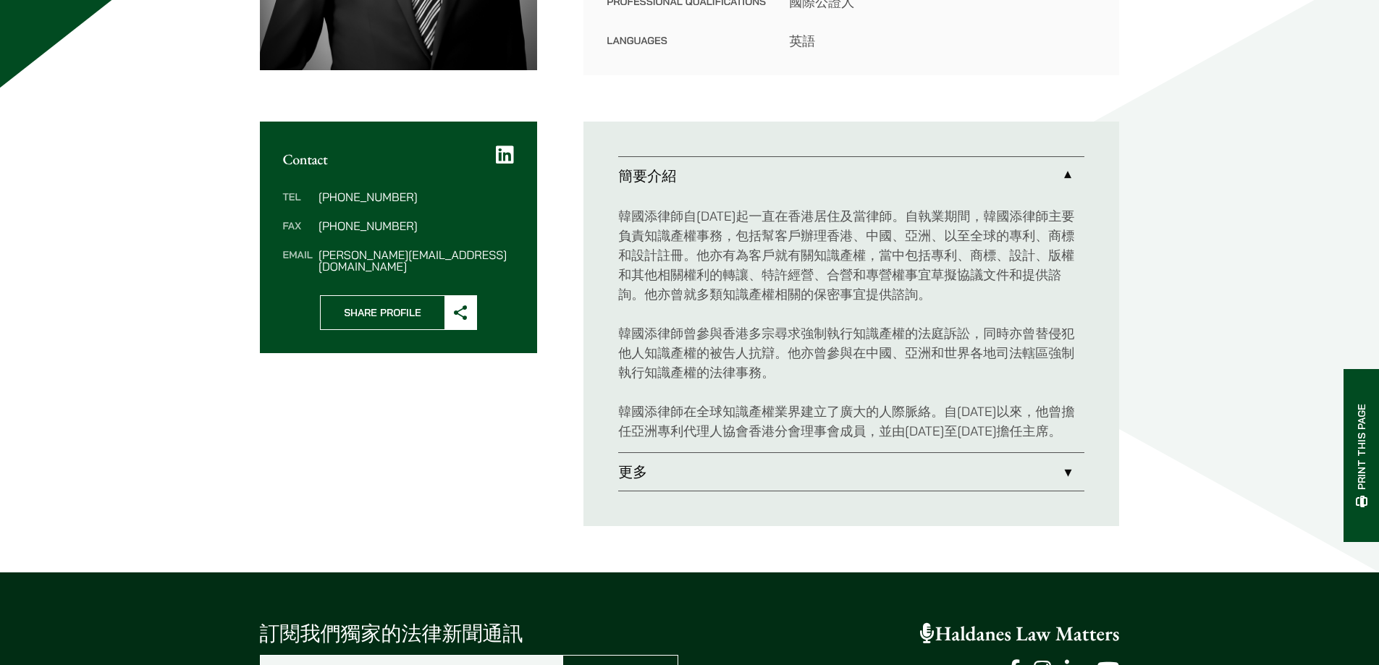
click at [683, 470] on link "更多" at bounding box center [851, 472] width 466 height 38
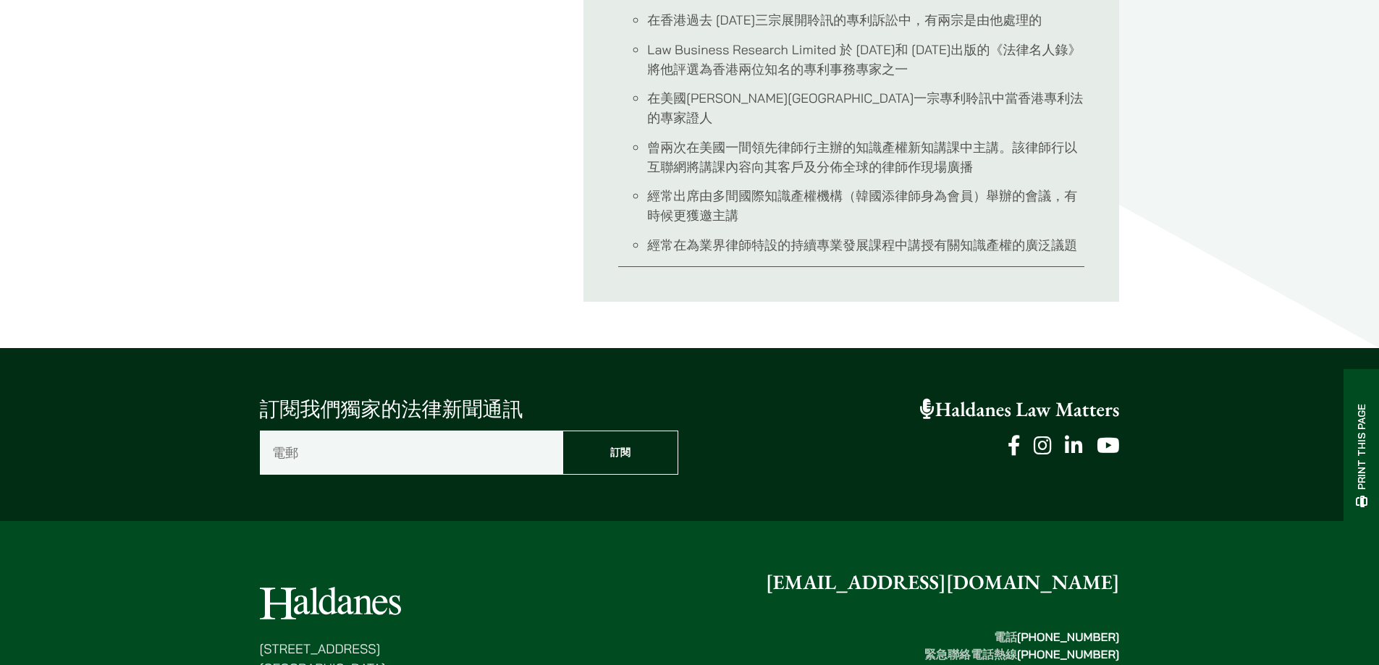
scroll to position [869, 0]
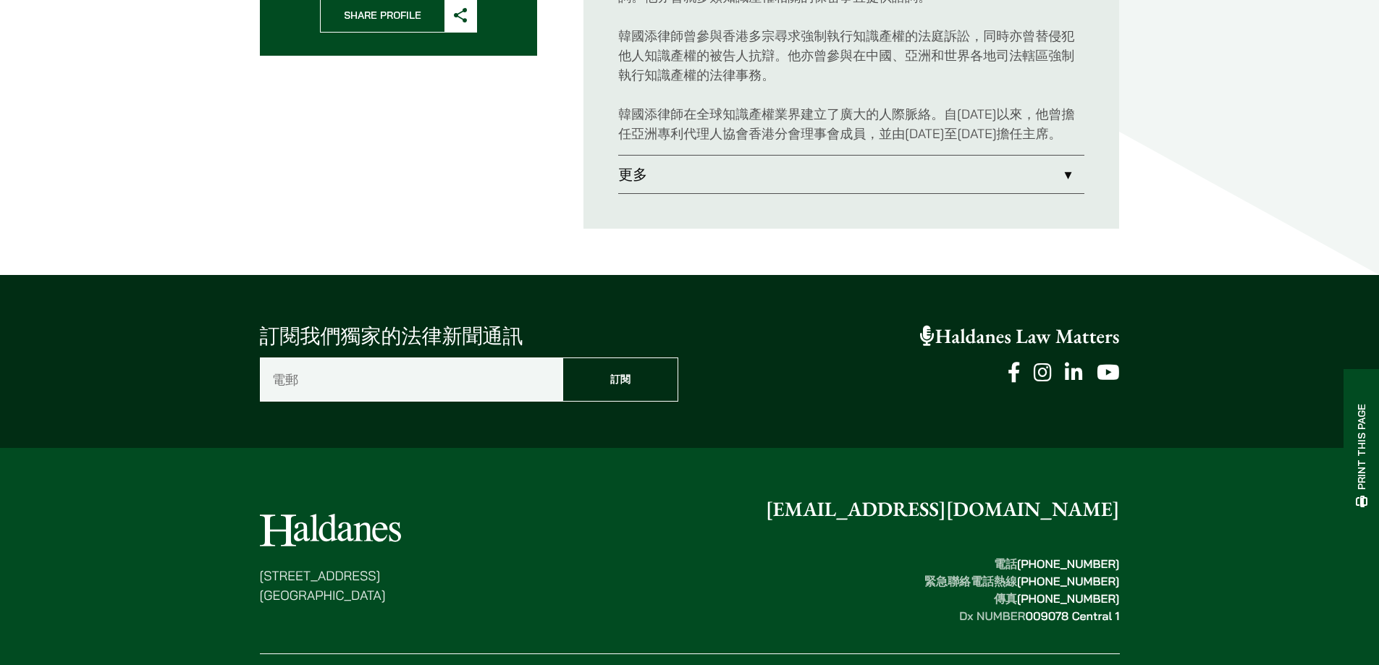
scroll to position [556, 0]
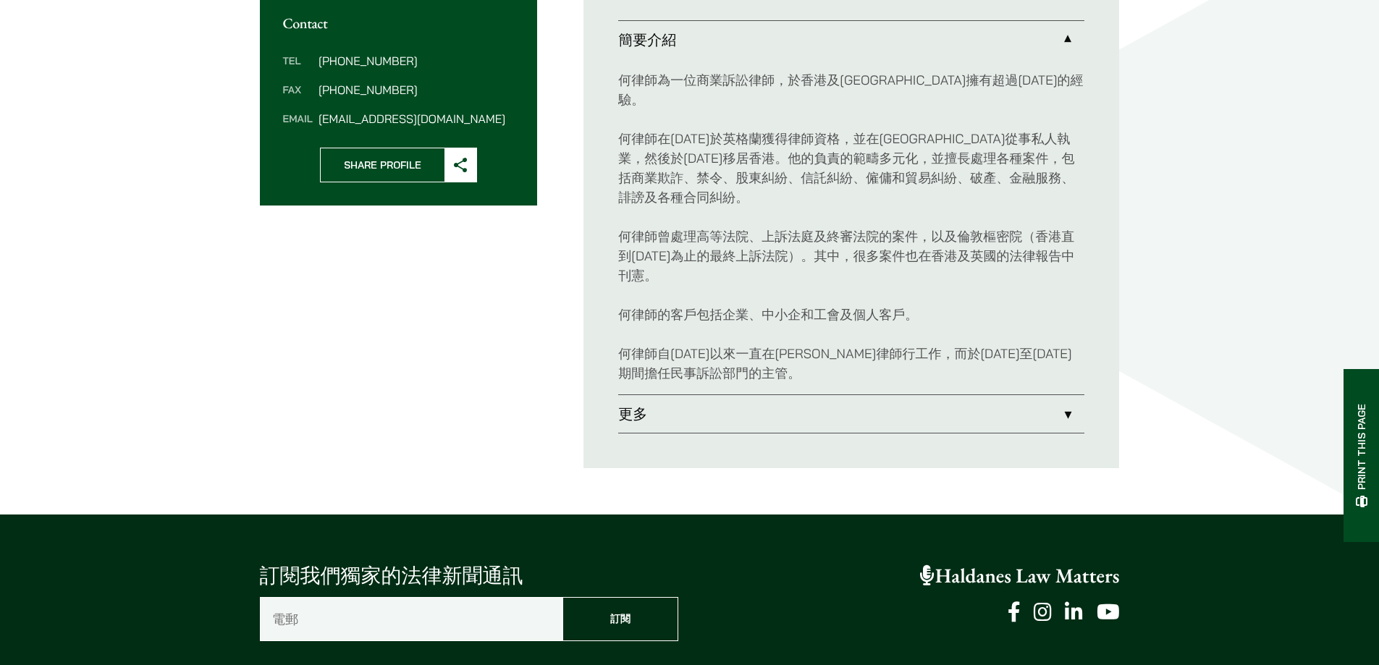
scroll to position [579, 0]
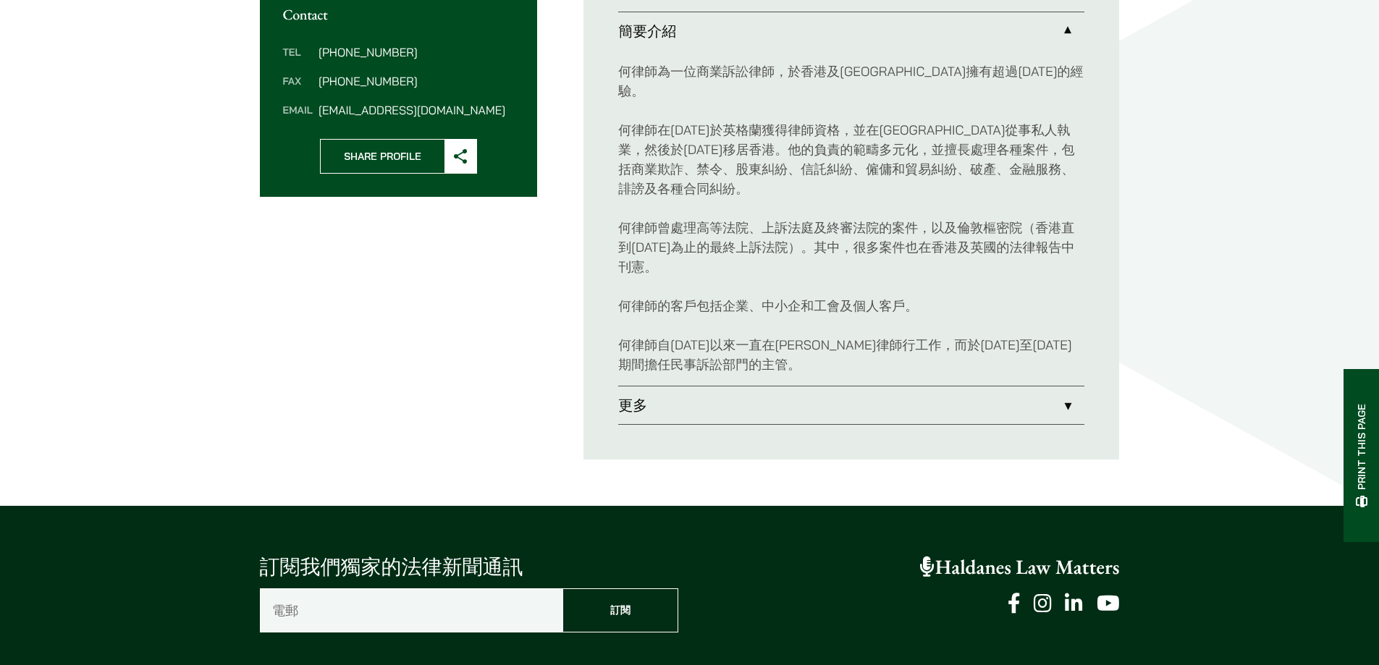
click at [655, 387] on link "更多" at bounding box center [851, 406] width 466 height 38
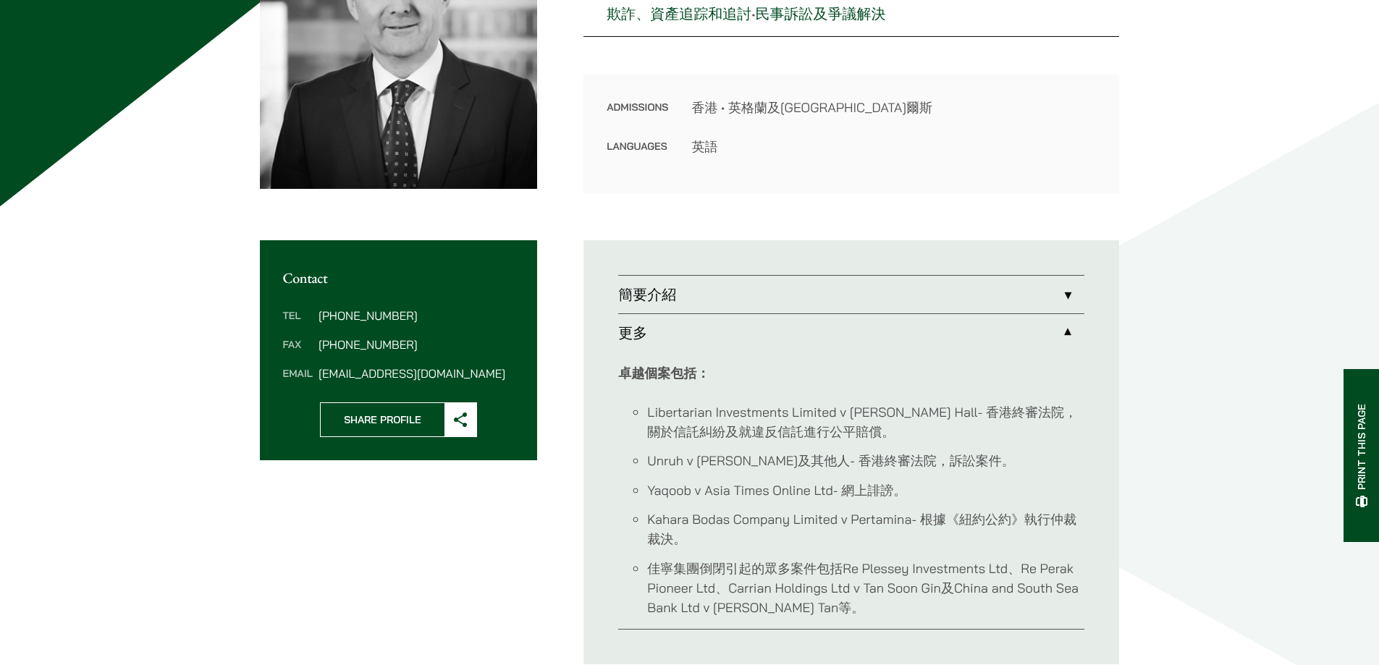
scroll to position [362, 0]
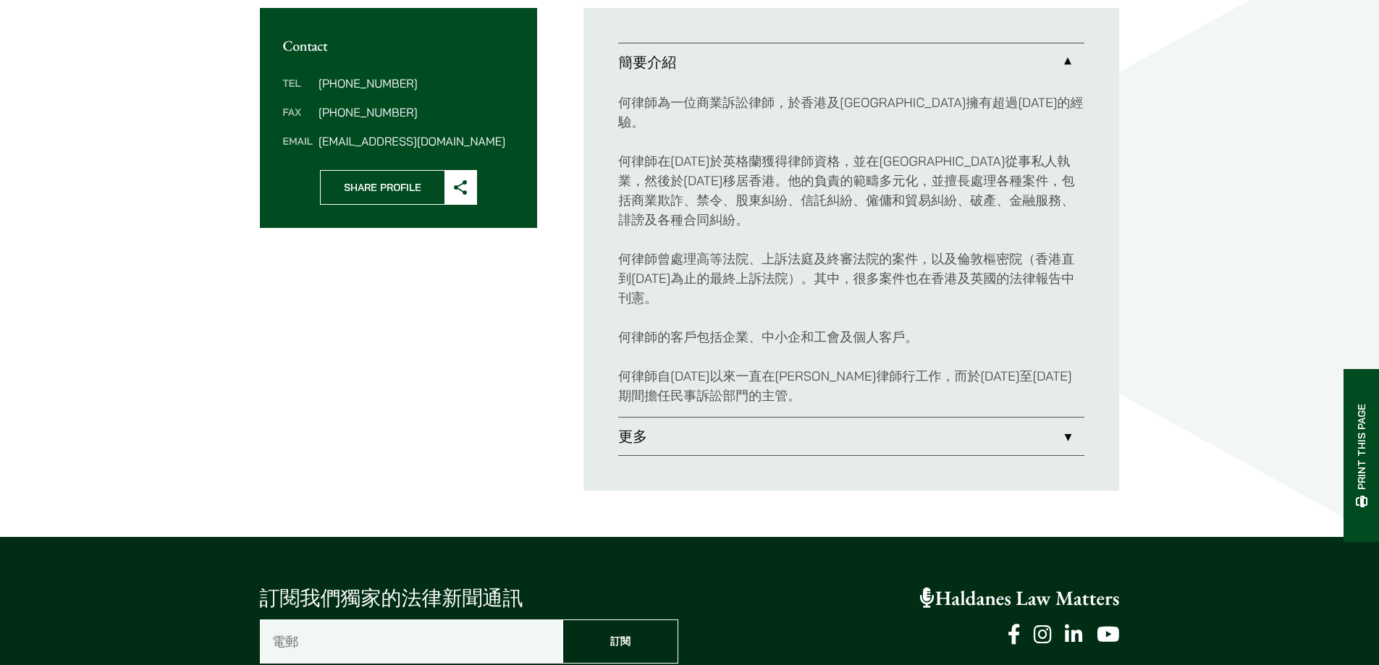
scroll to position [556, 0]
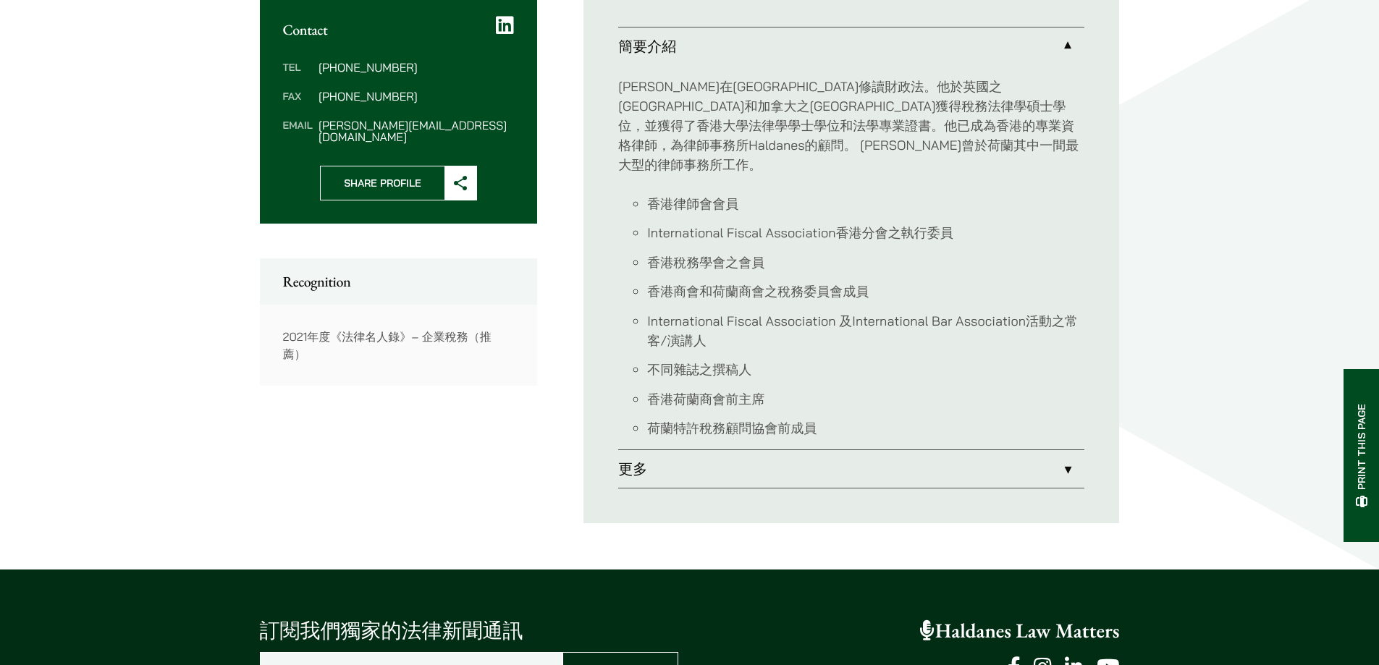
scroll to position [579, 0]
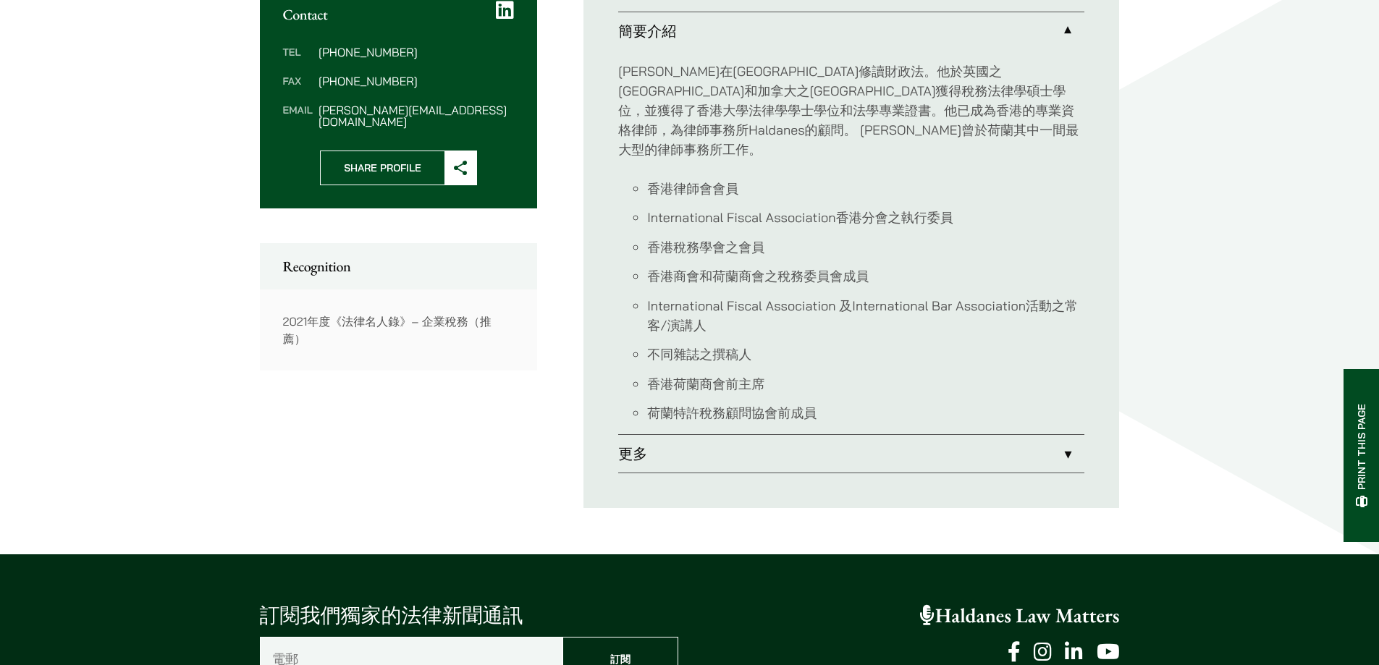
click at [638, 435] on link "更多" at bounding box center [851, 454] width 466 height 38
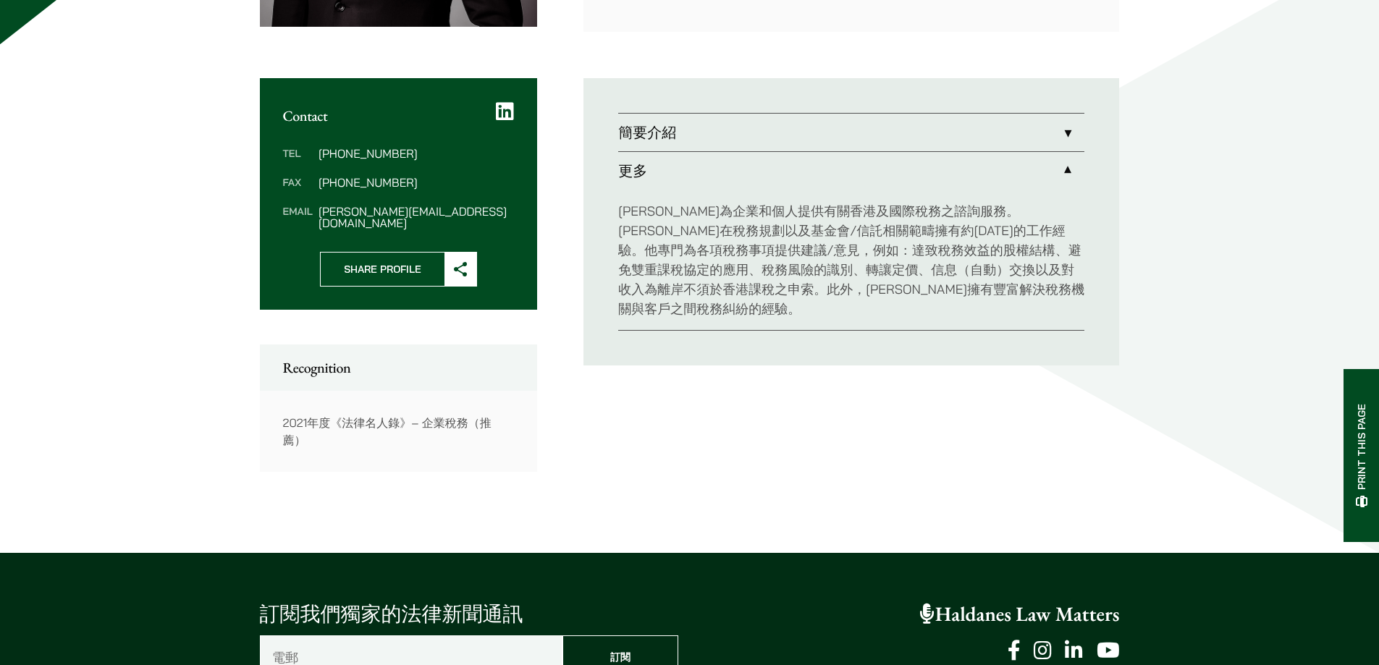
scroll to position [507, 0]
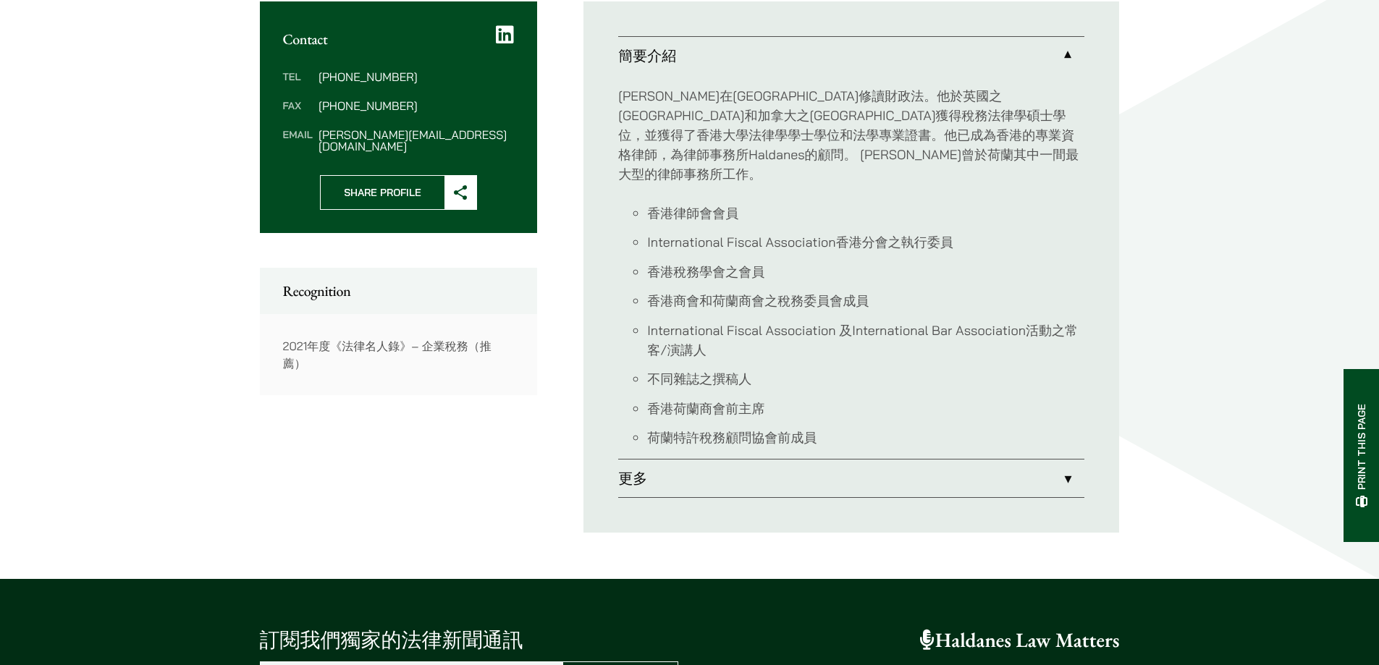
scroll to position [556, 0]
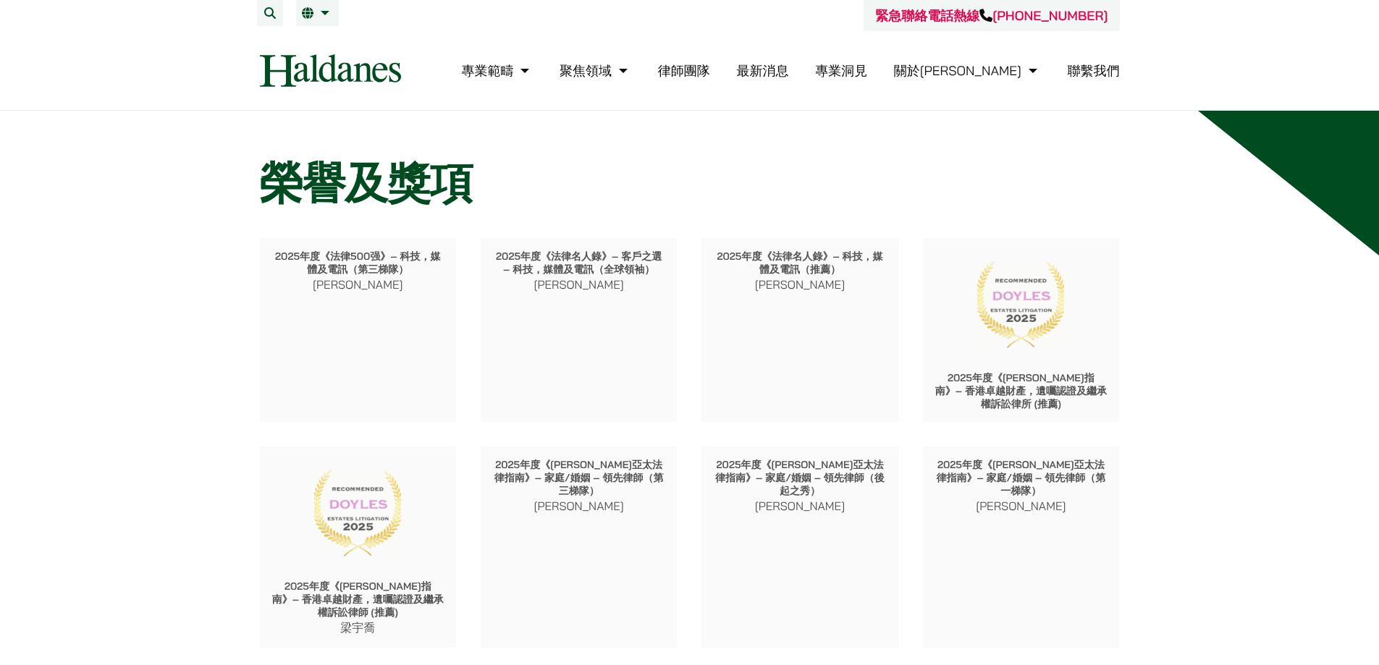
click at [328, 60] on img at bounding box center [330, 70] width 141 height 33
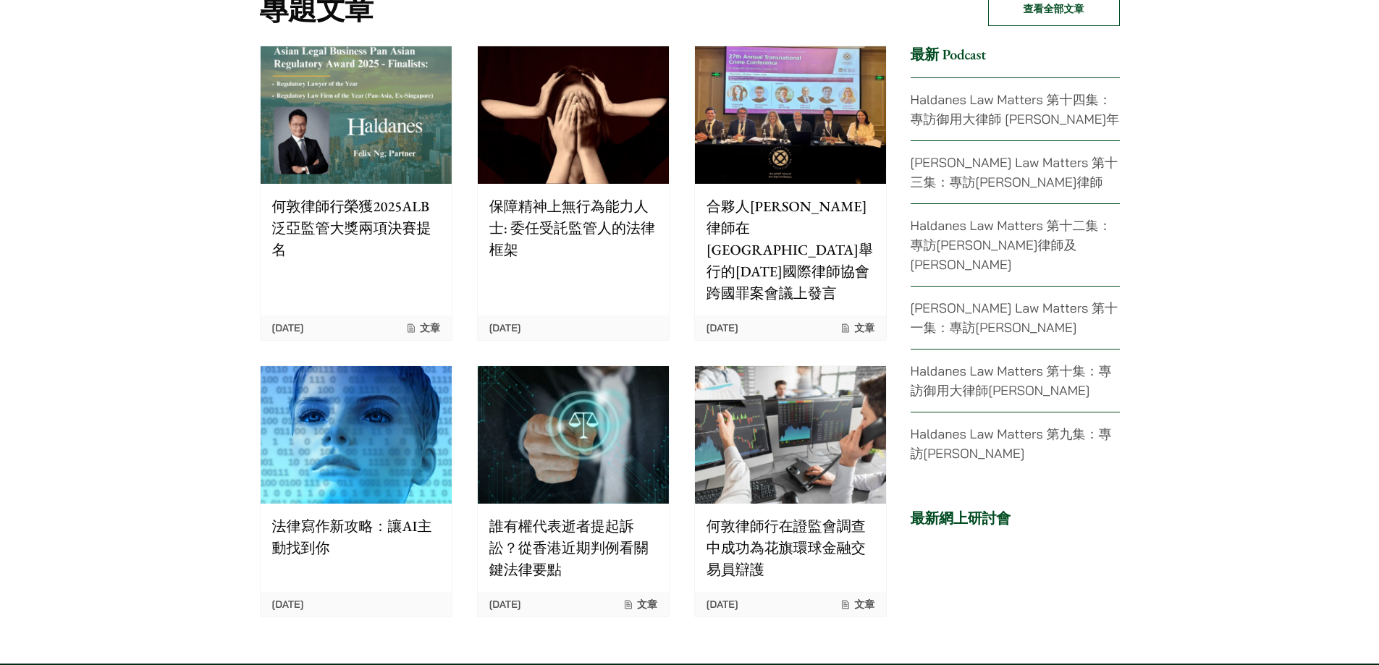
scroll to position [3113, 0]
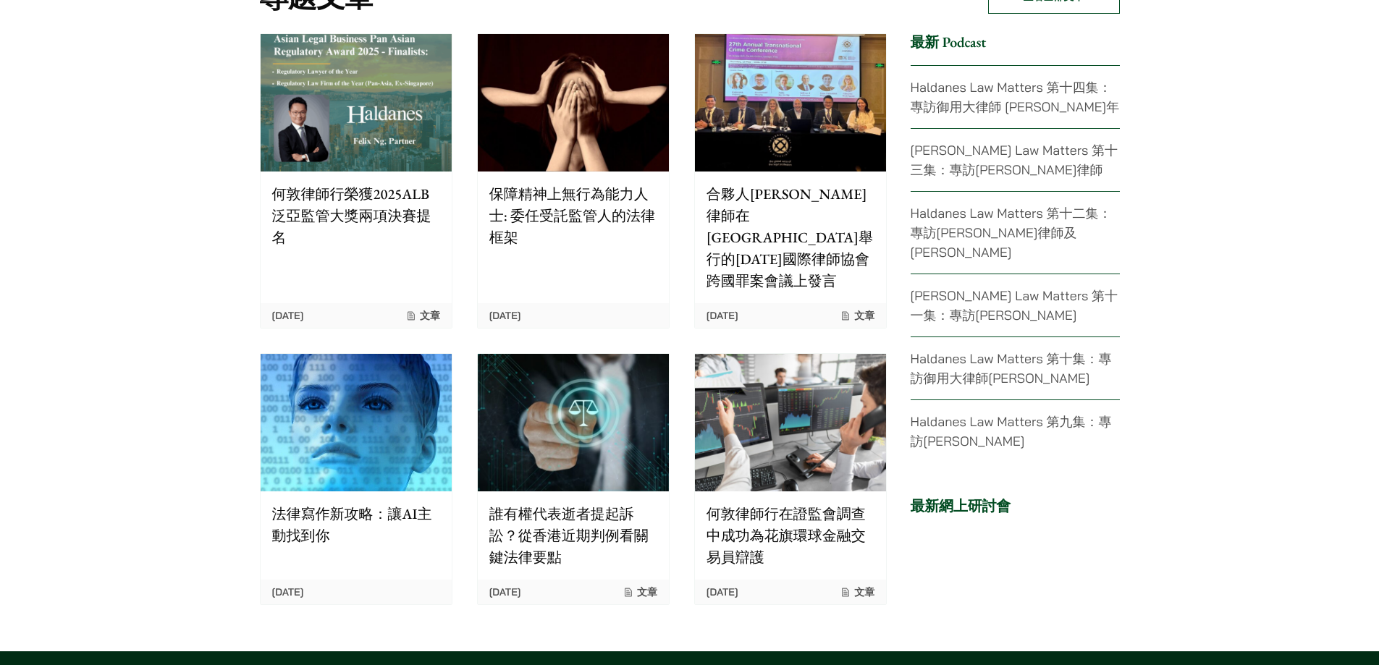
click at [999, 413] on link "Haldanes Law Matters 第九集：專訪[PERSON_NAME]" at bounding box center [1011, 431] width 201 height 36
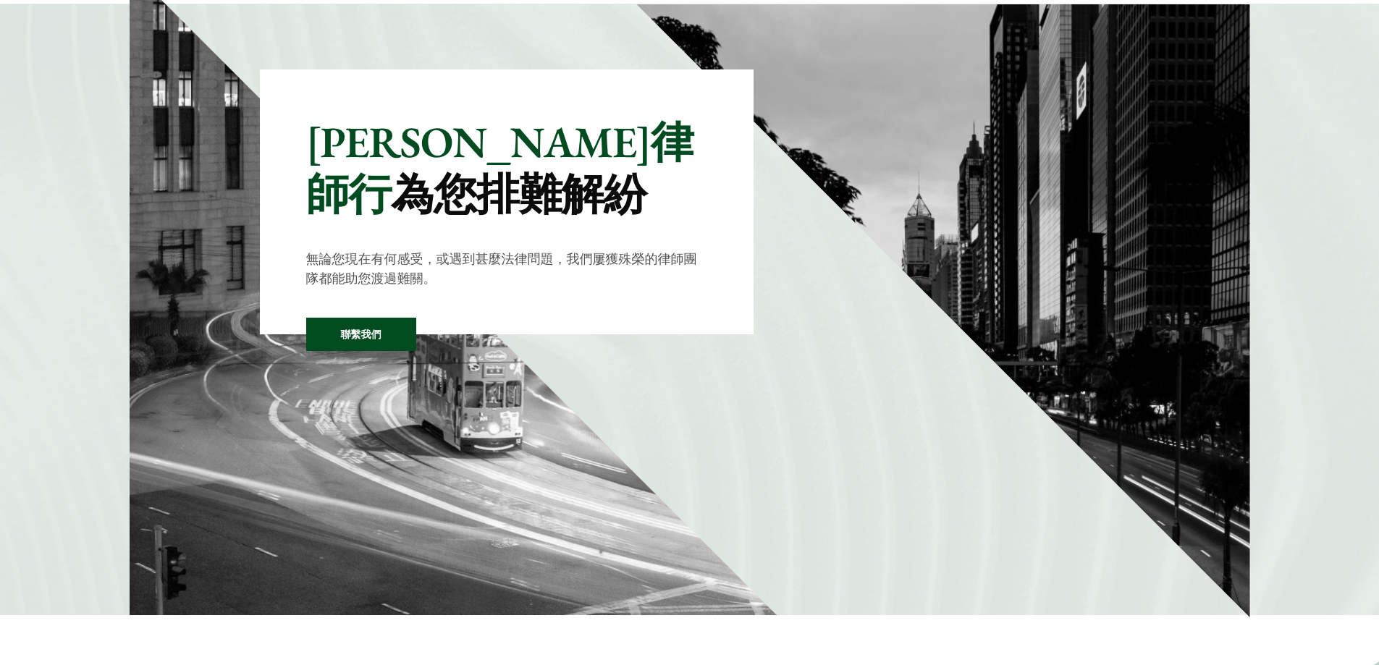
scroll to position [362, 0]
